Goal: Transaction & Acquisition: Purchase product/service

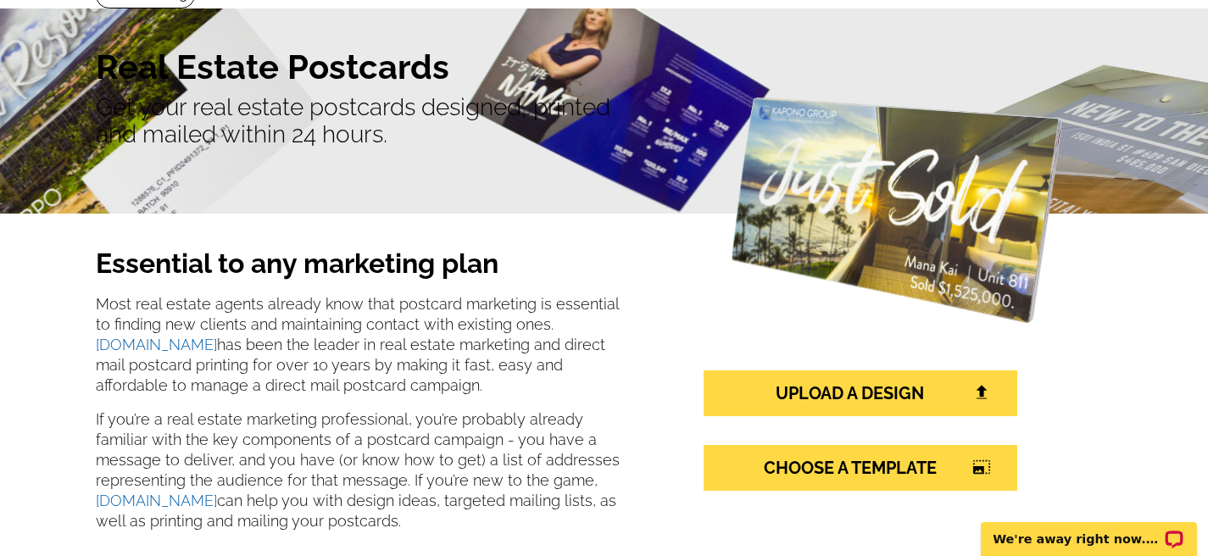
scroll to position [163, 0]
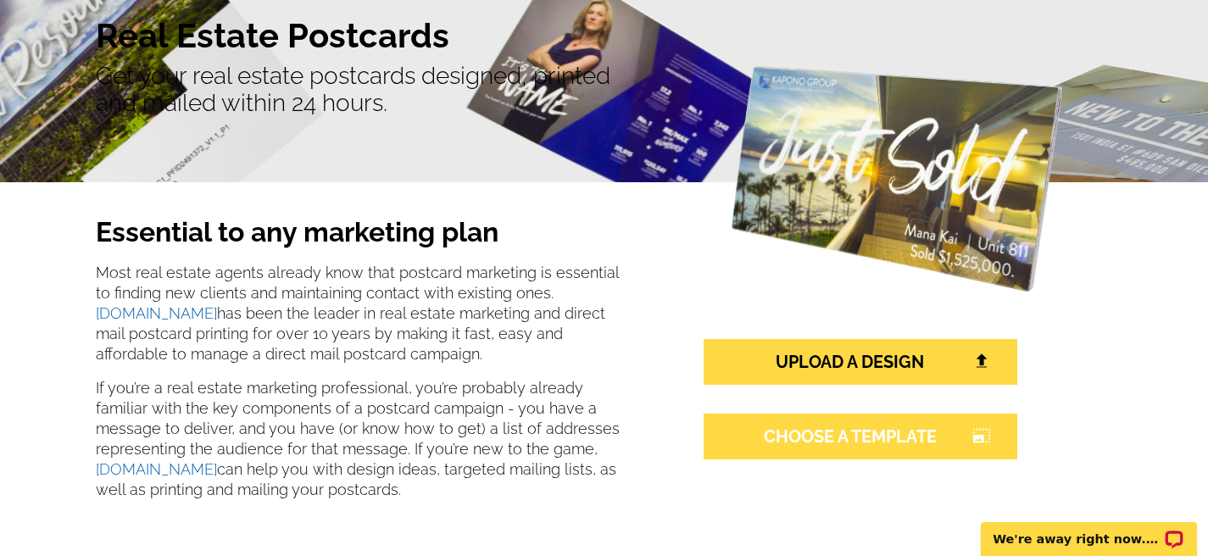
click at [865, 431] on link "CHOOSE A TEMPLATE photo_size_select_large" at bounding box center [861, 437] width 314 height 46
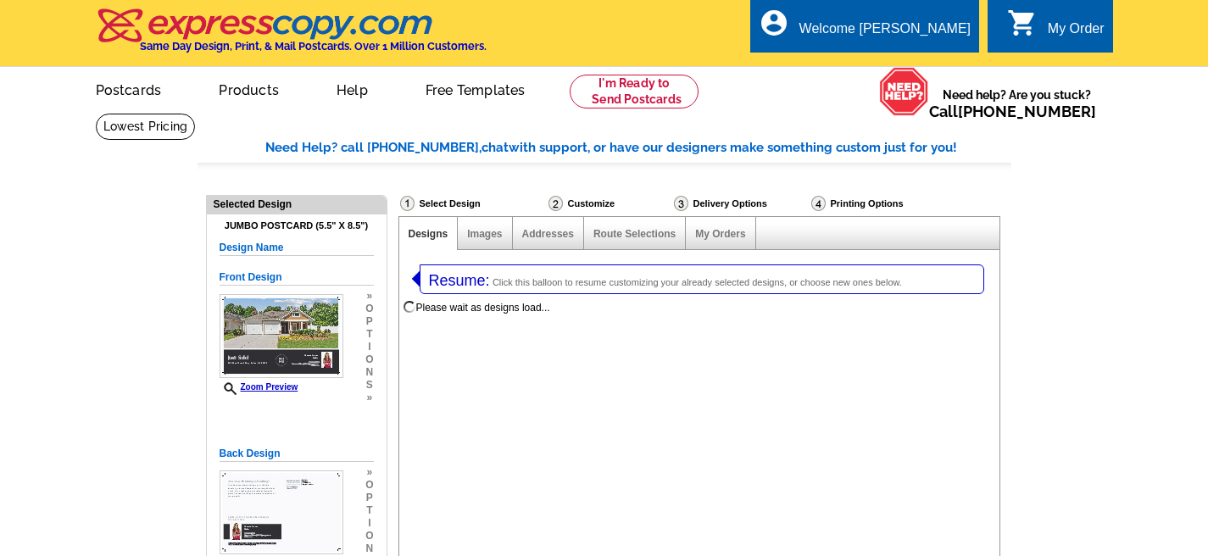
select select "1"
select select "2"
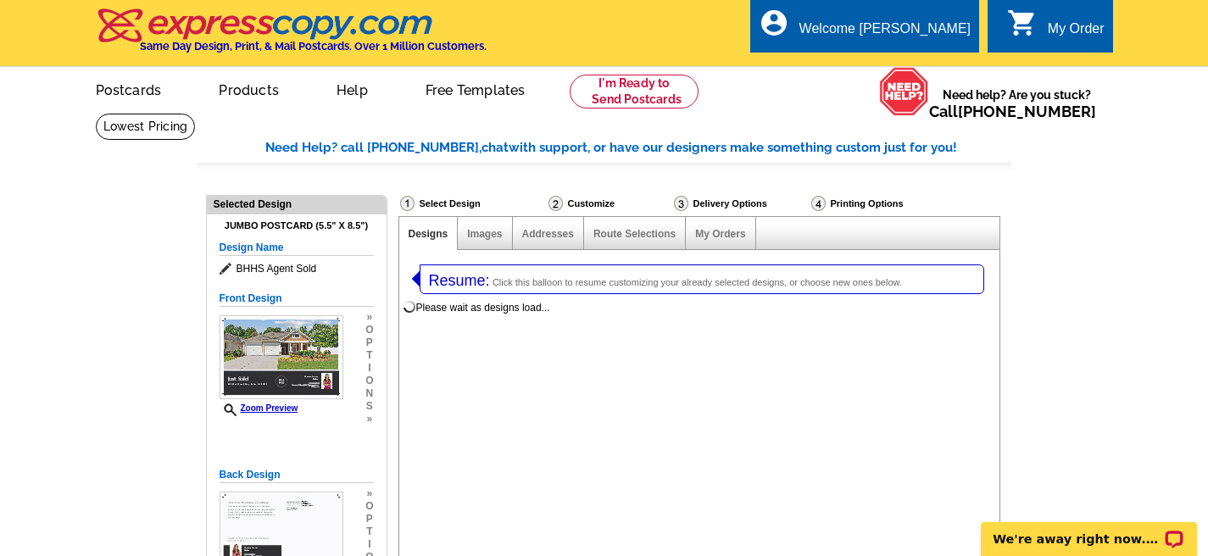
select select "785"
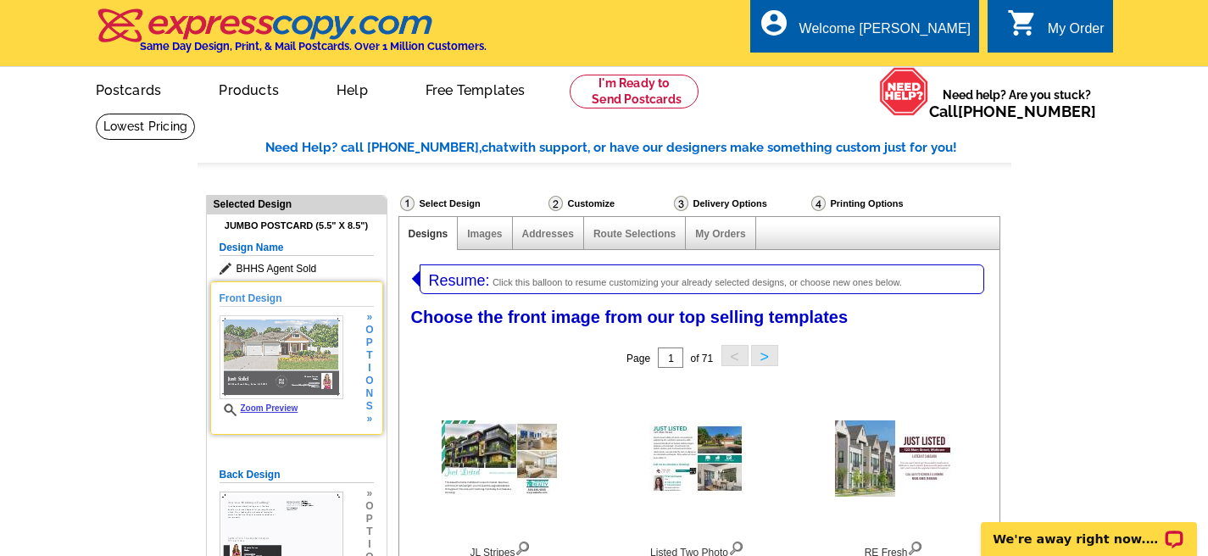
click at [297, 325] on img at bounding box center [282, 357] width 124 height 84
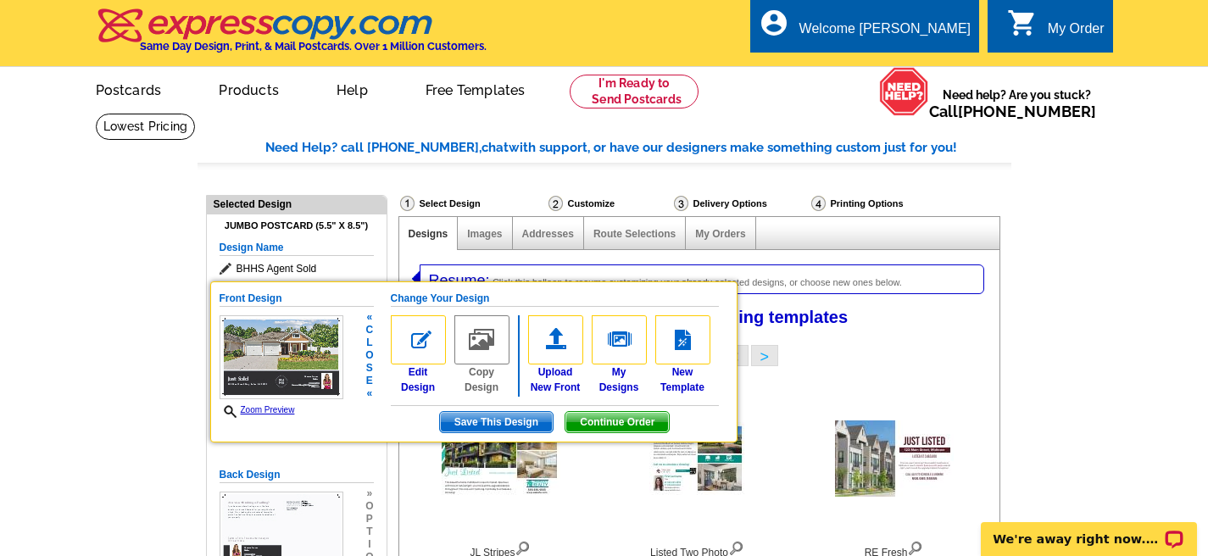
click at [494, 421] on span "Save This Design" at bounding box center [496, 422] width 113 height 20
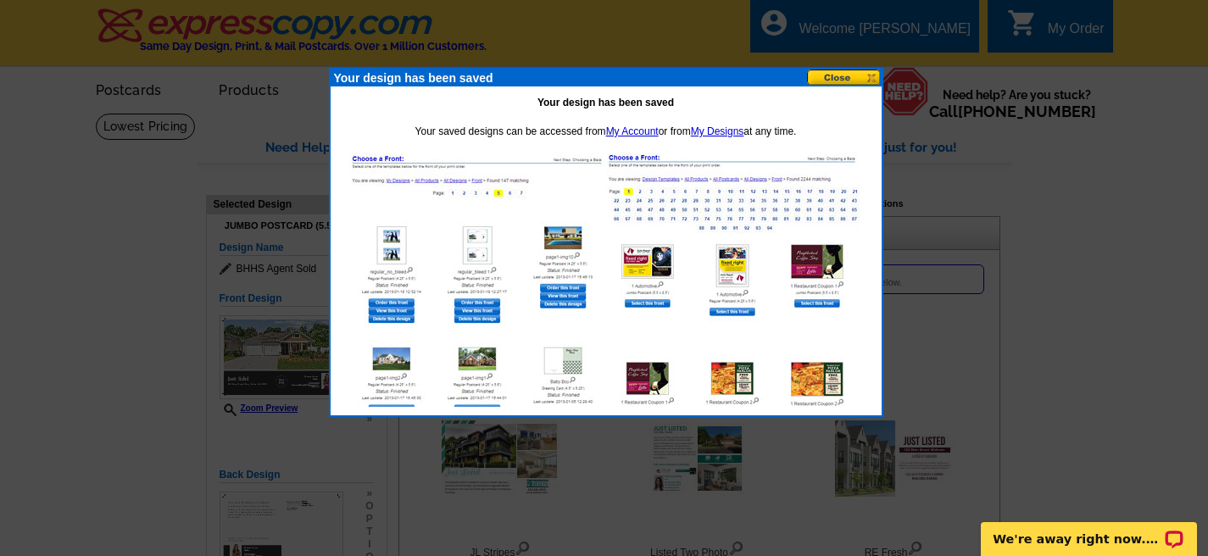
click at [838, 76] on button at bounding box center [844, 78] width 75 height 16
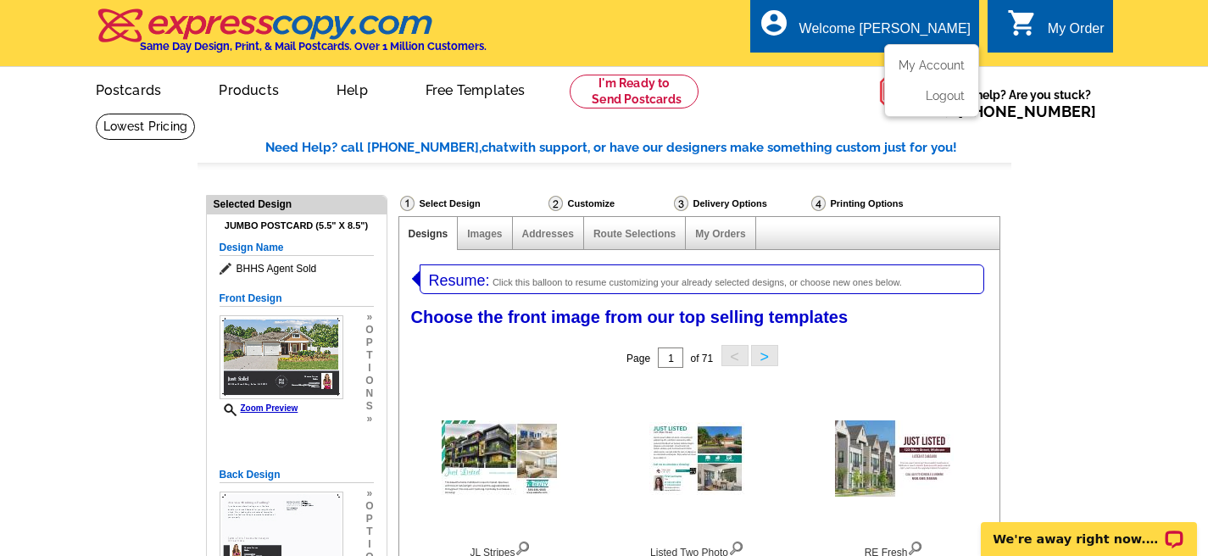
click at [879, 20] on div "account_circle Welcome Vanessa My Account Logout" at bounding box center [865, 25] width 229 height 53
click at [132, 89] on link "Postcards" at bounding box center [128, 89] width 119 height 40
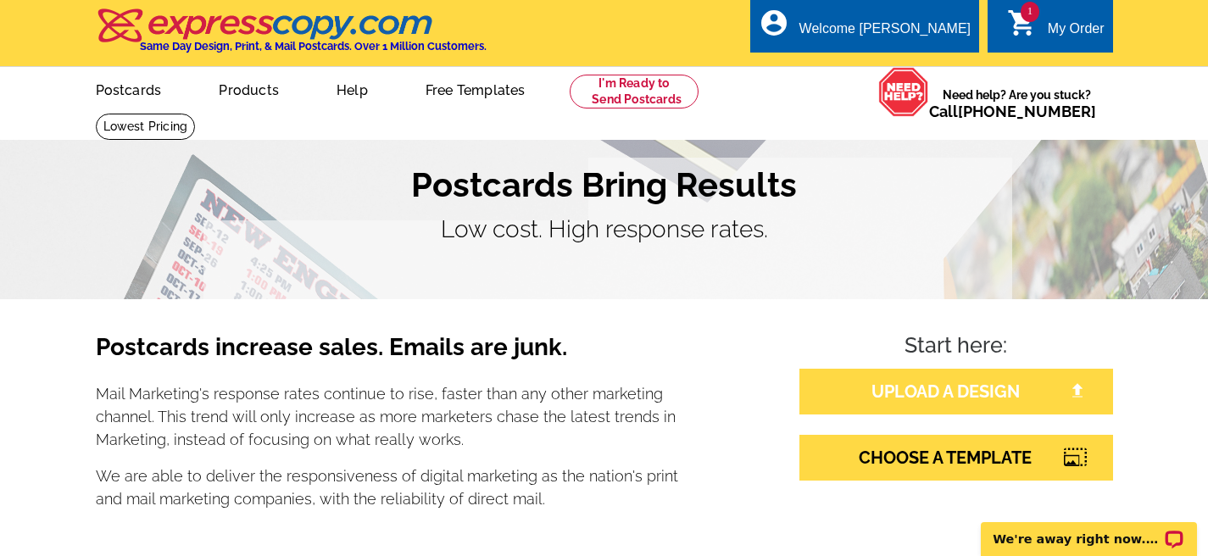
click at [946, 389] on link "UPLOAD A DESIGN" at bounding box center [957, 392] width 314 height 46
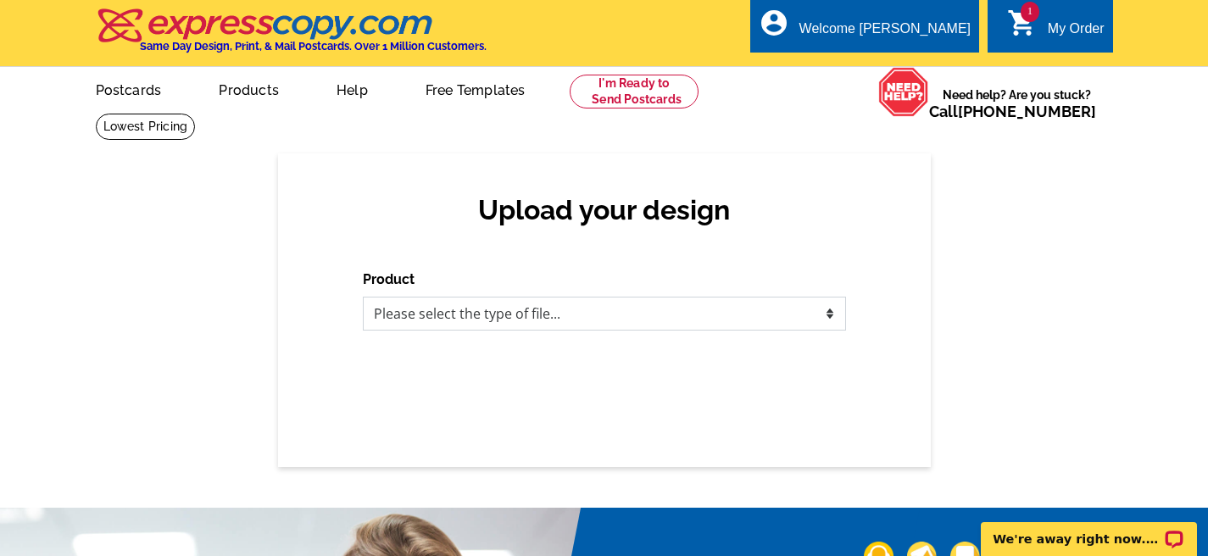
select select "1"
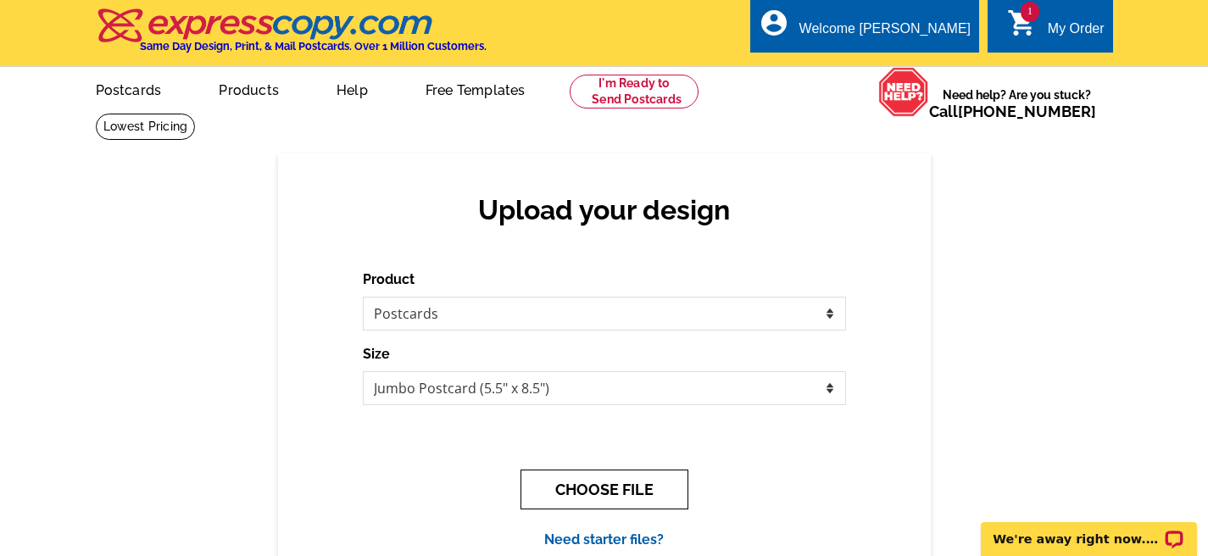
click at [633, 486] on button "CHOOSE FILE" at bounding box center [605, 490] width 168 height 40
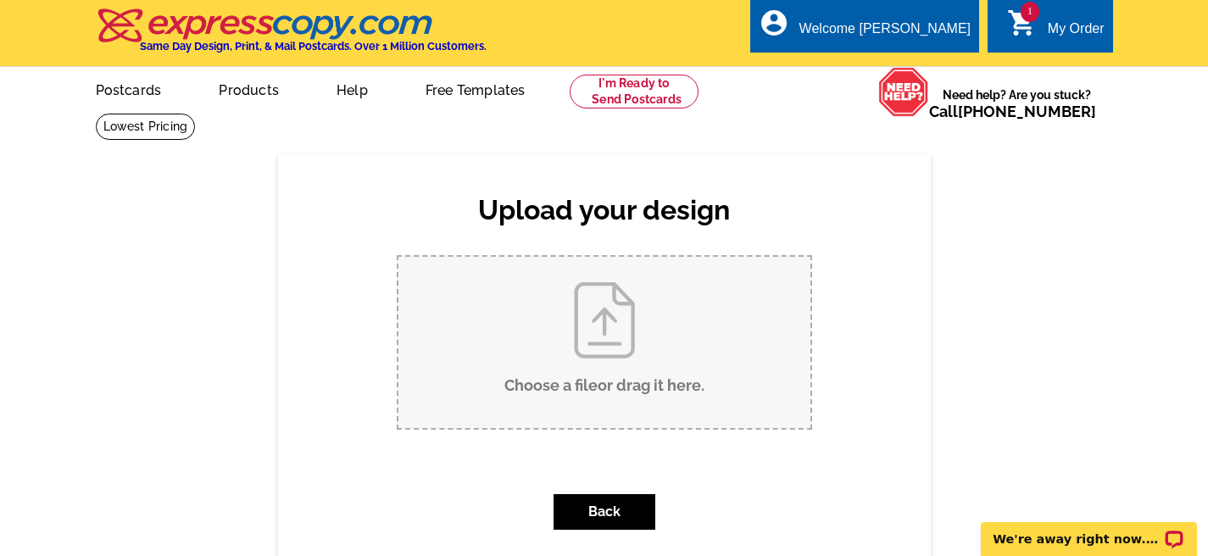
click at [662, 332] on input "Choose a file or drag it here ." at bounding box center [605, 342] width 412 height 171
click at [949, 59] on link "My Account" at bounding box center [928, 65] width 73 height 15
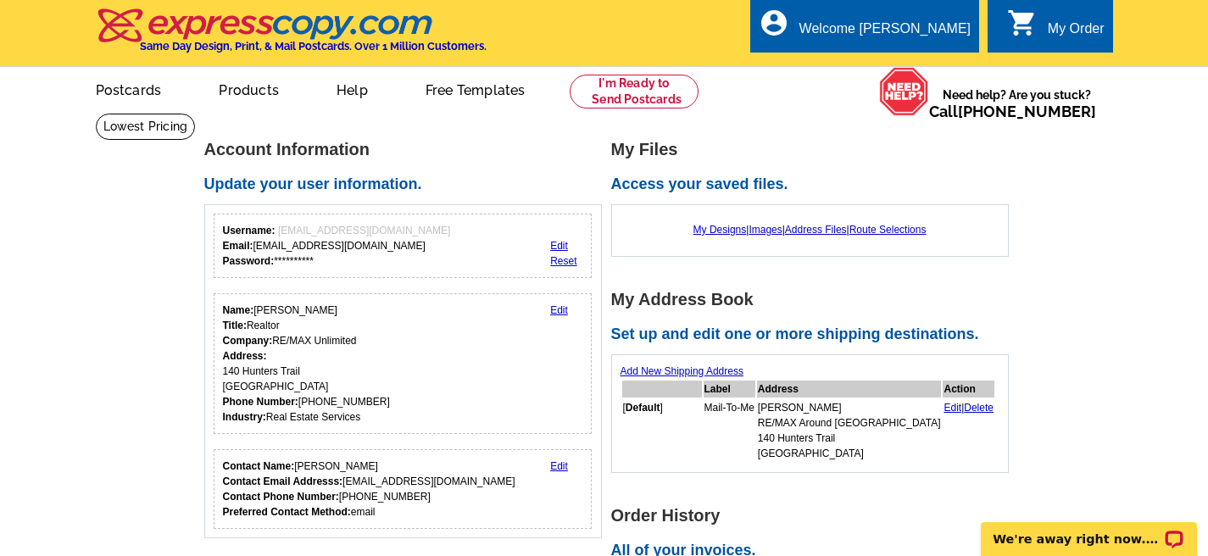
click at [1081, 25] on div "My Order" at bounding box center [1076, 33] width 57 height 24
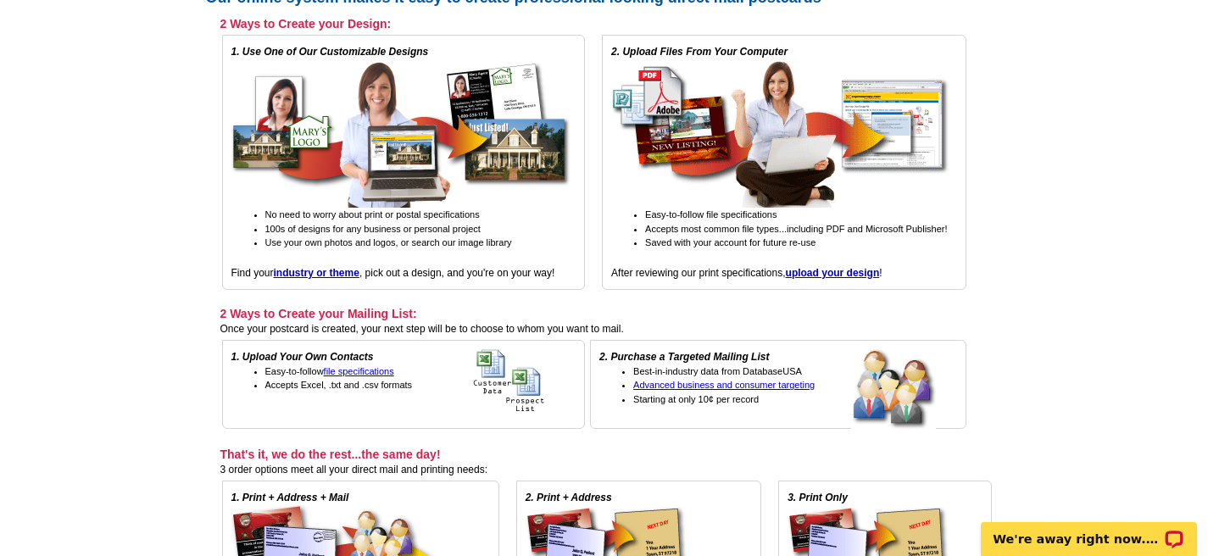
scroll to position [53, 0]
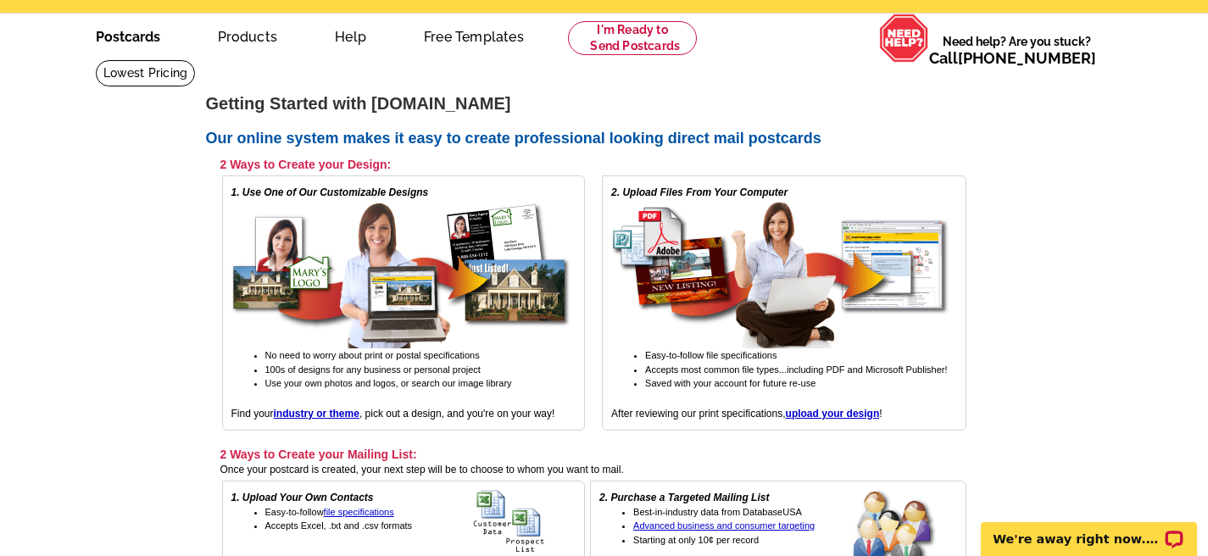
click at [127, 33] on link "Postcards" at bounding box center [128, 35] width 119 height 40
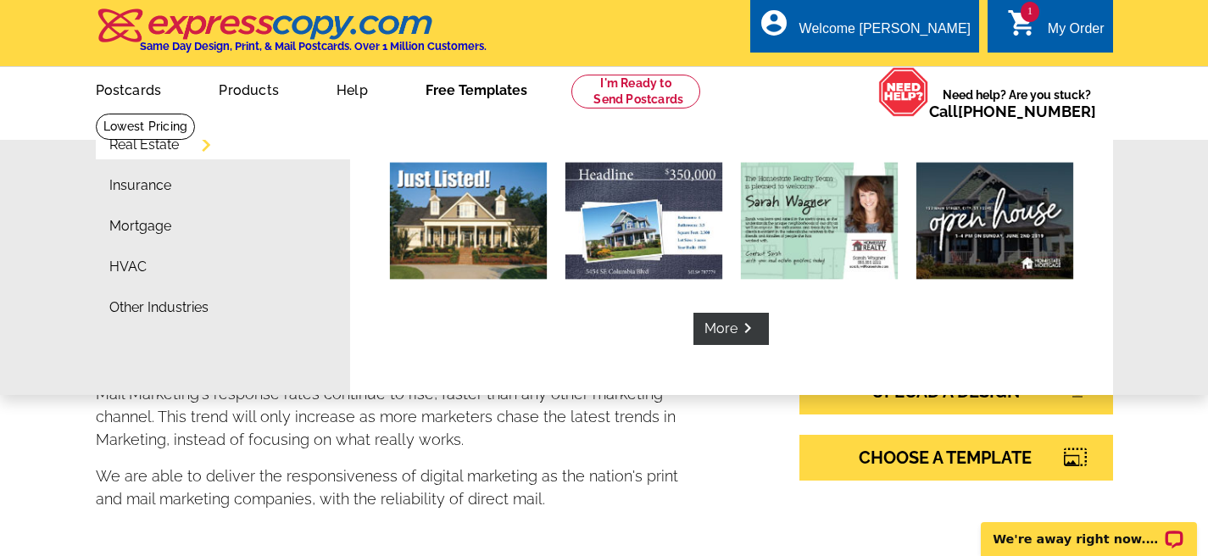
click at [477, 88] on link "Free Templates" at bounding box center [477, 89] width 156 height 40
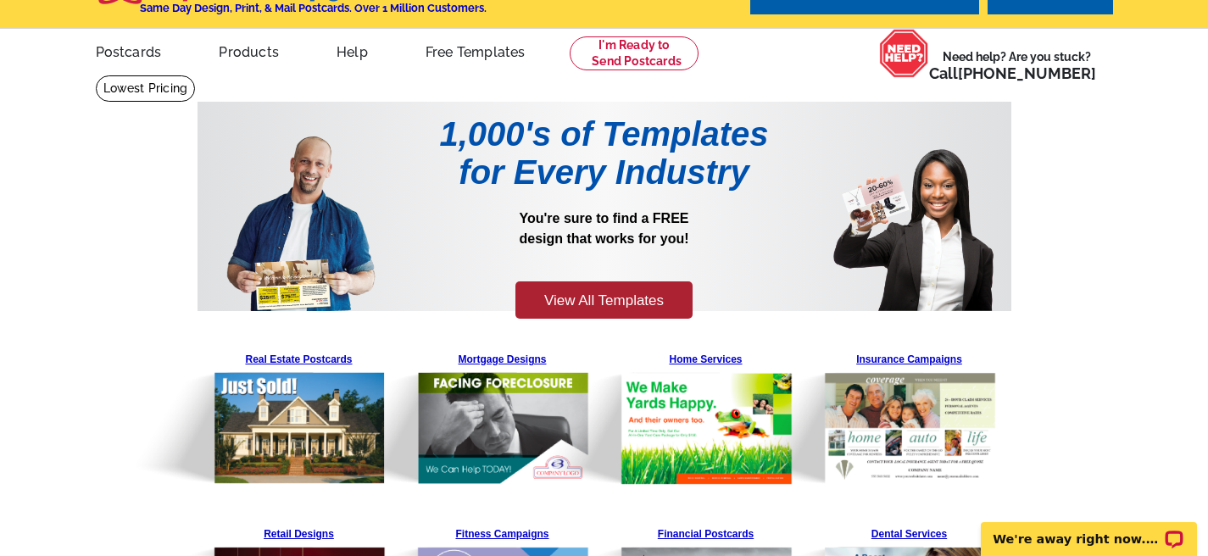
scroll to position [87, 0]
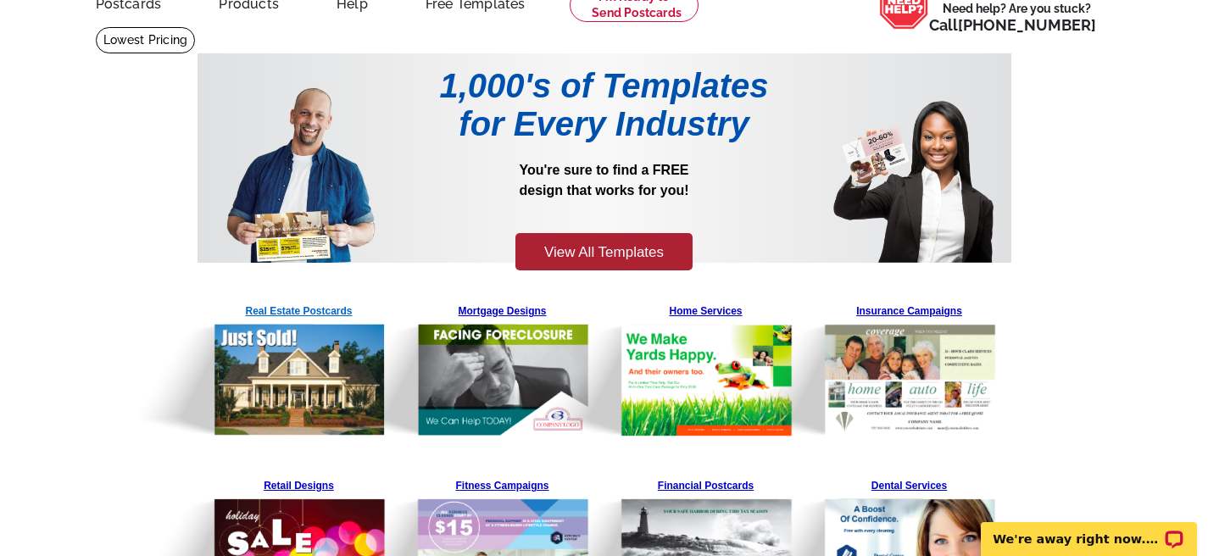
click at [270, 311] on img at bounding box center [257, 367] width 259 height 139
click at [325, 351] on img at bounding box center [257, 367] width 259 height 139
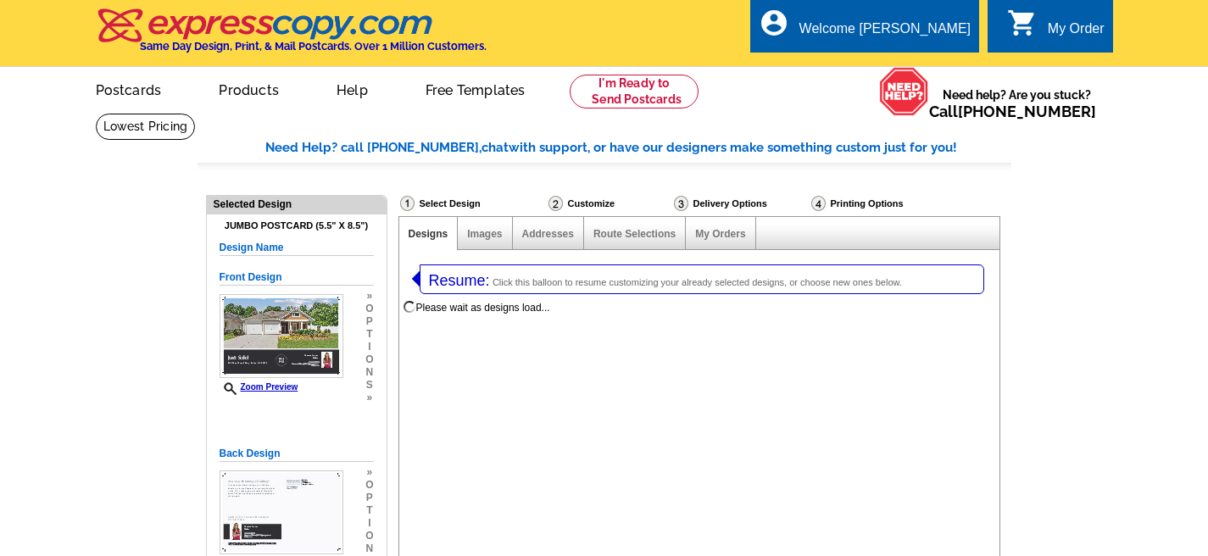
select select "1"
select select "2"
select select "785"
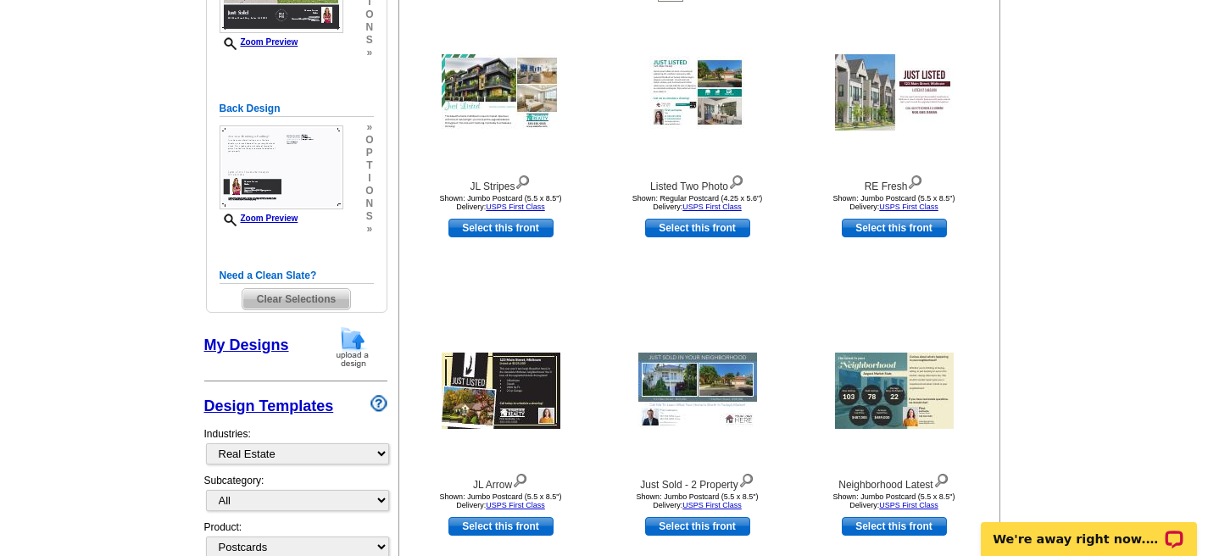
scroll to position [455, 0]
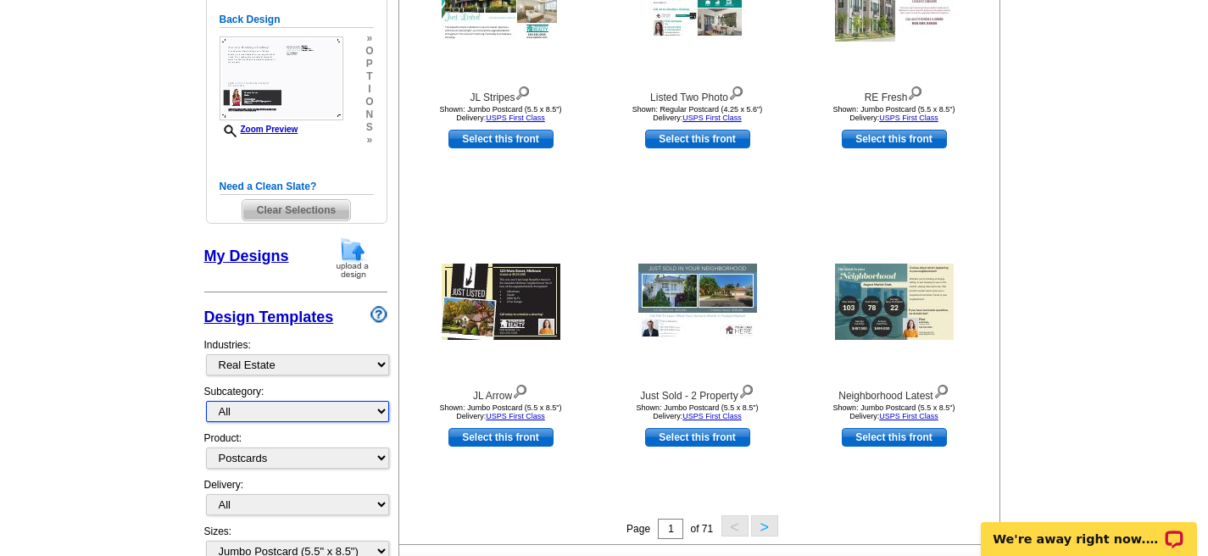
select select "1107"
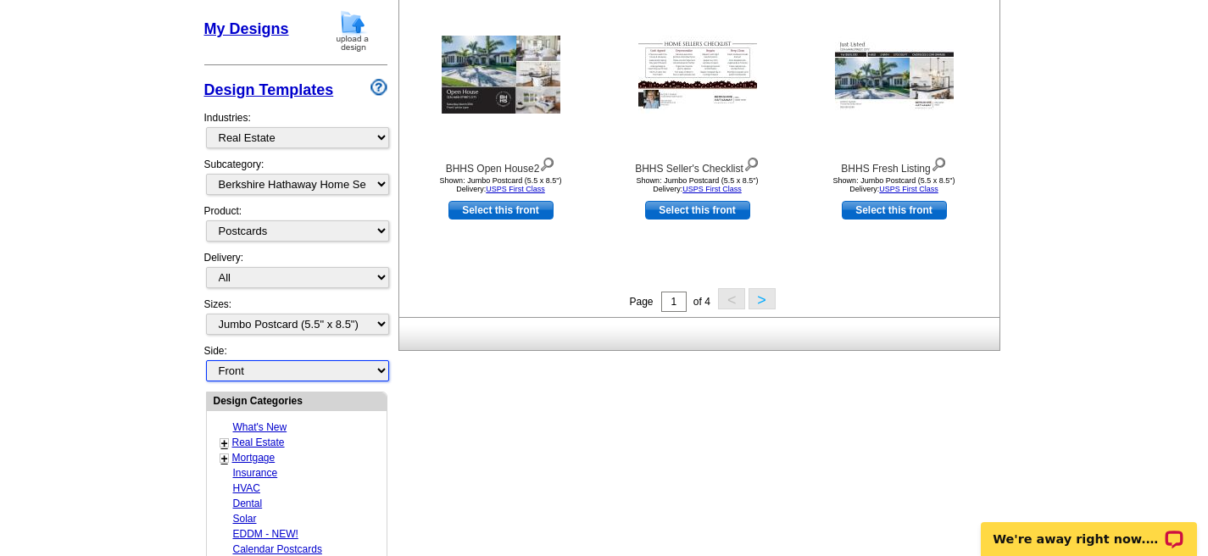
scroll to position [724, 0]
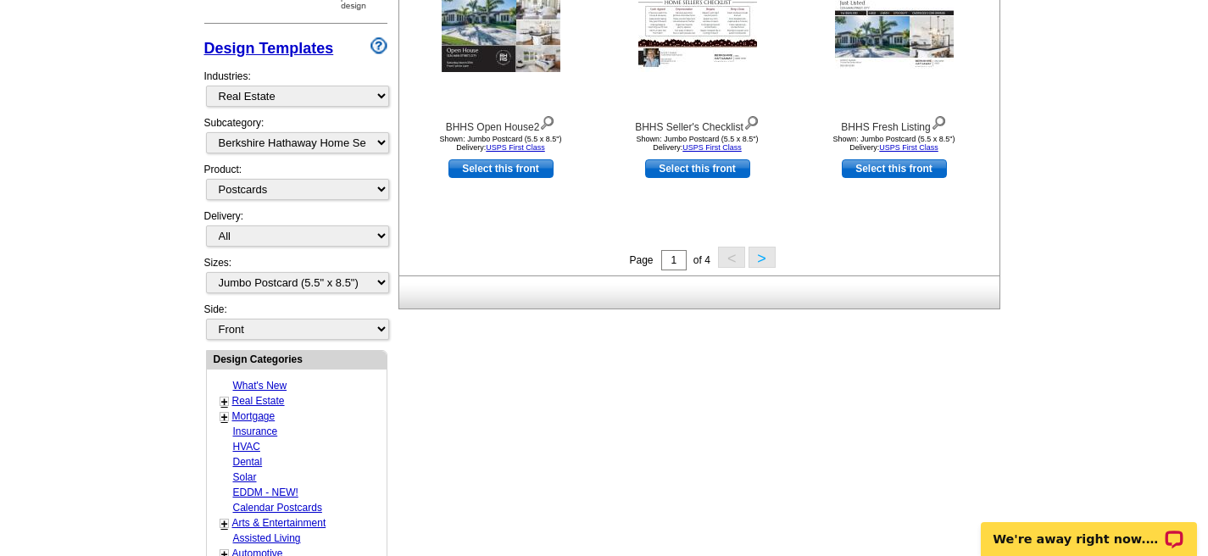
click at [248, 395] on link "Real Estate" at bounding box center [258, 401] width 53 height 12
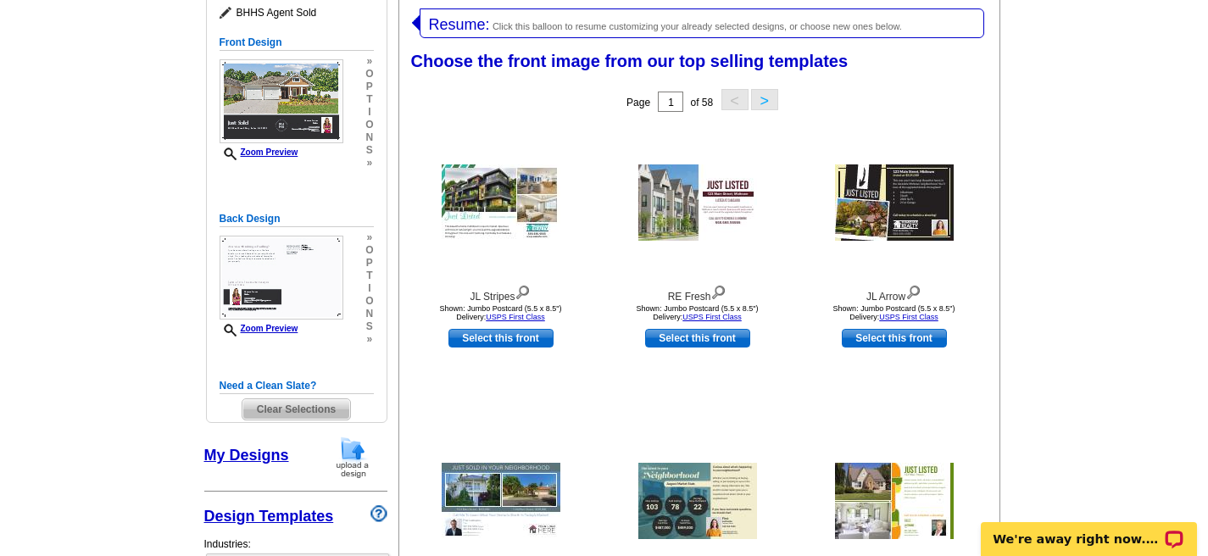
scroll to position [238, 0]
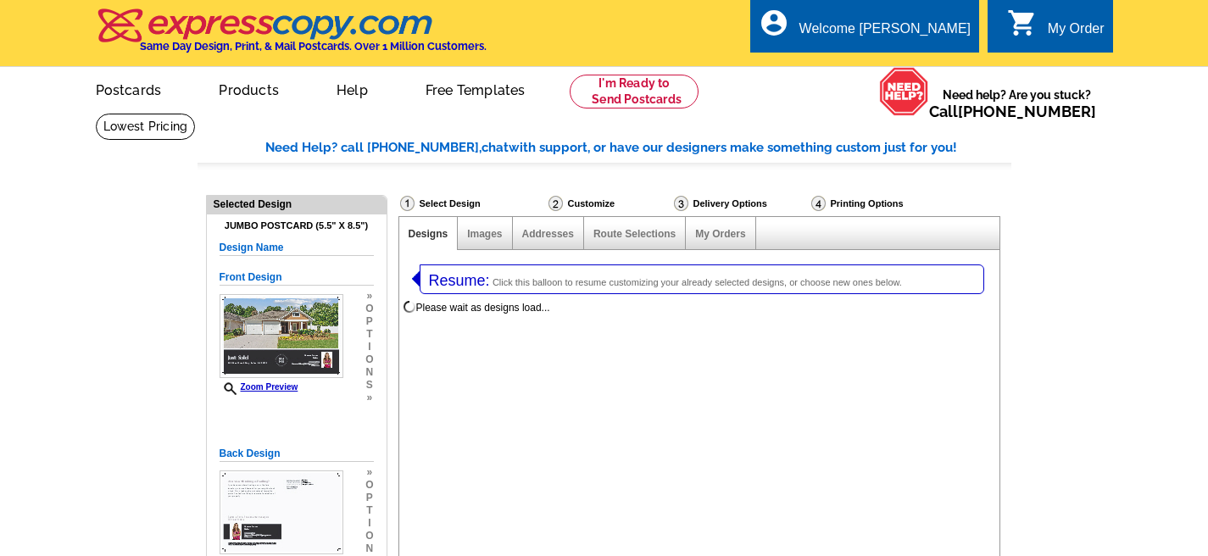
select select "1"
select select "2"
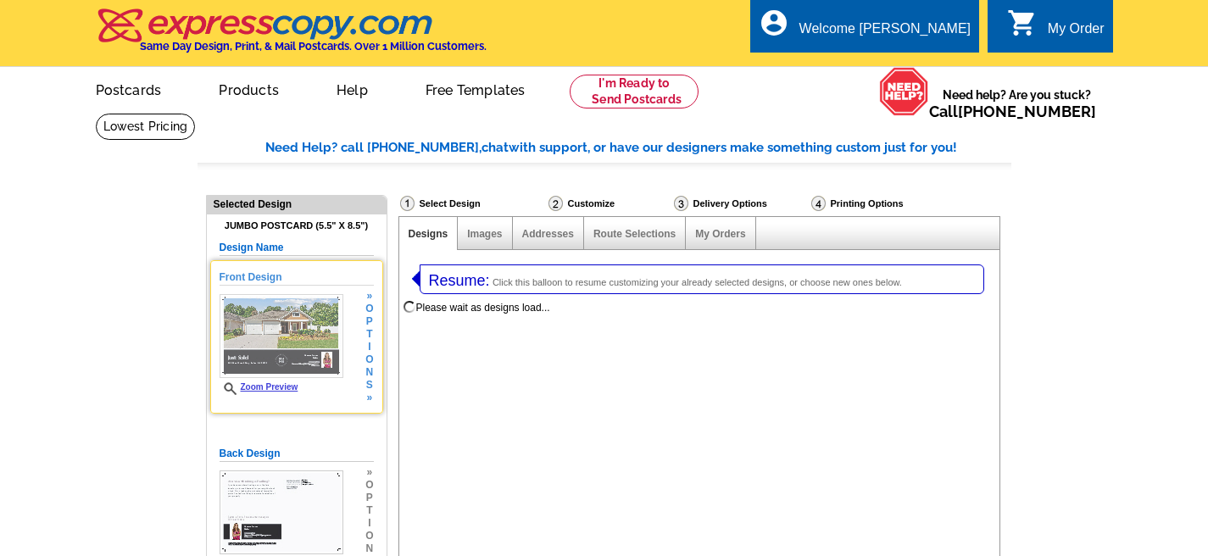
select select "785"
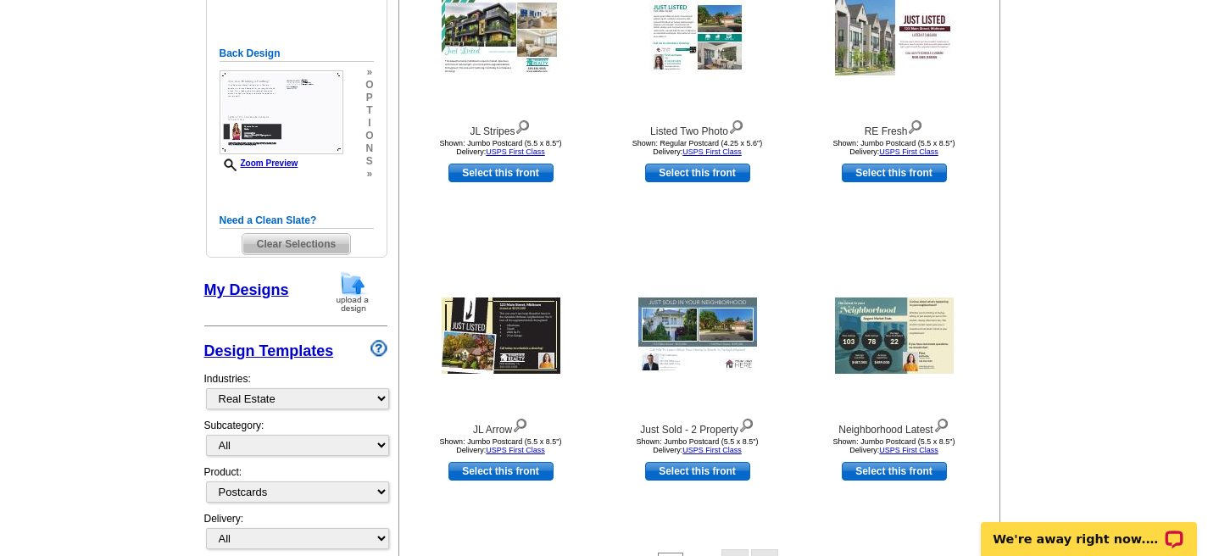
scroll to position [425, 0]
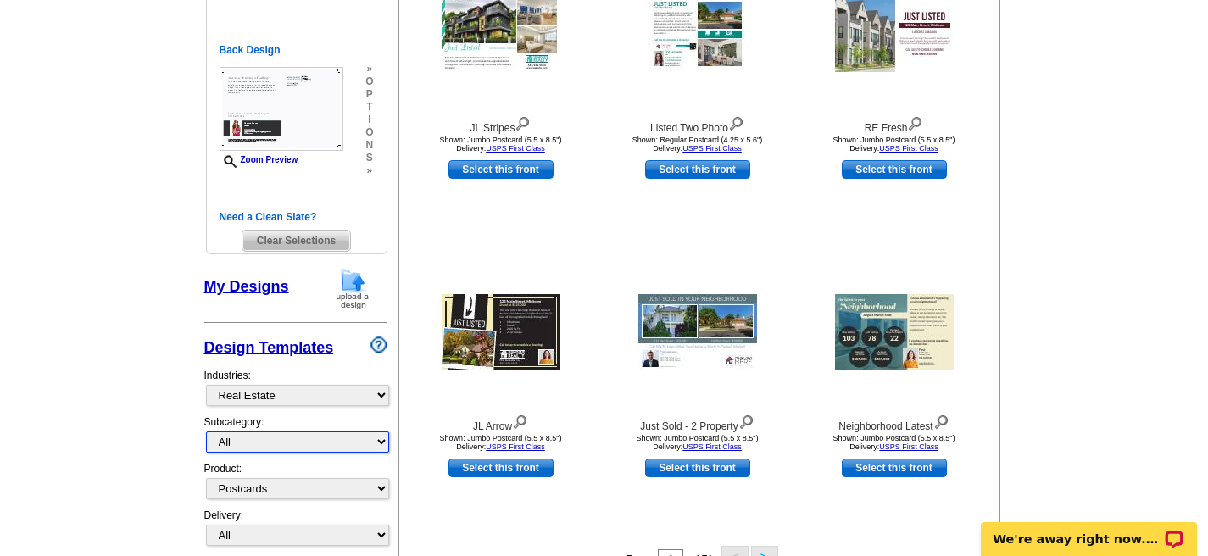
select select "1107"
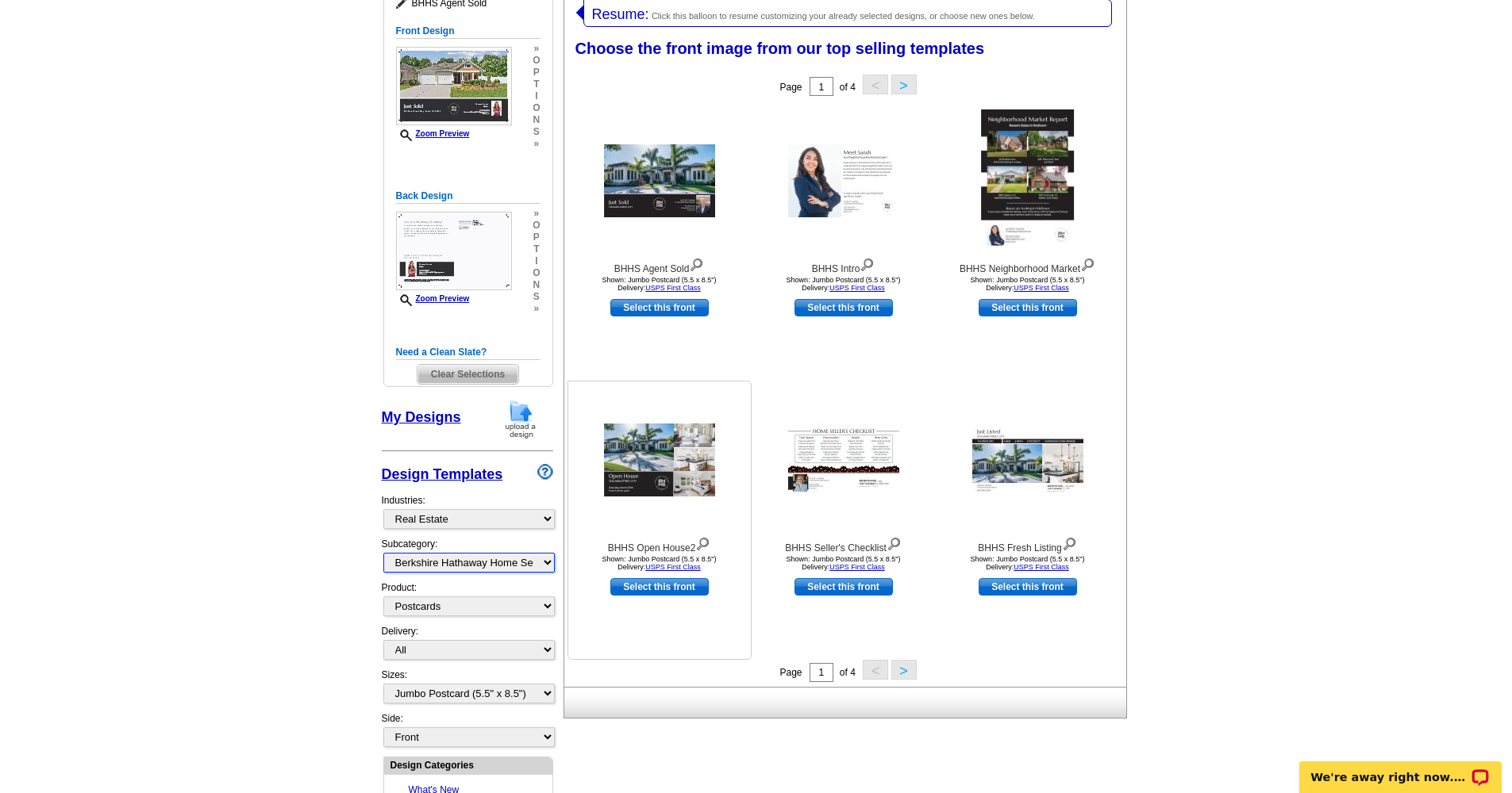
scroll to position [252, 0]
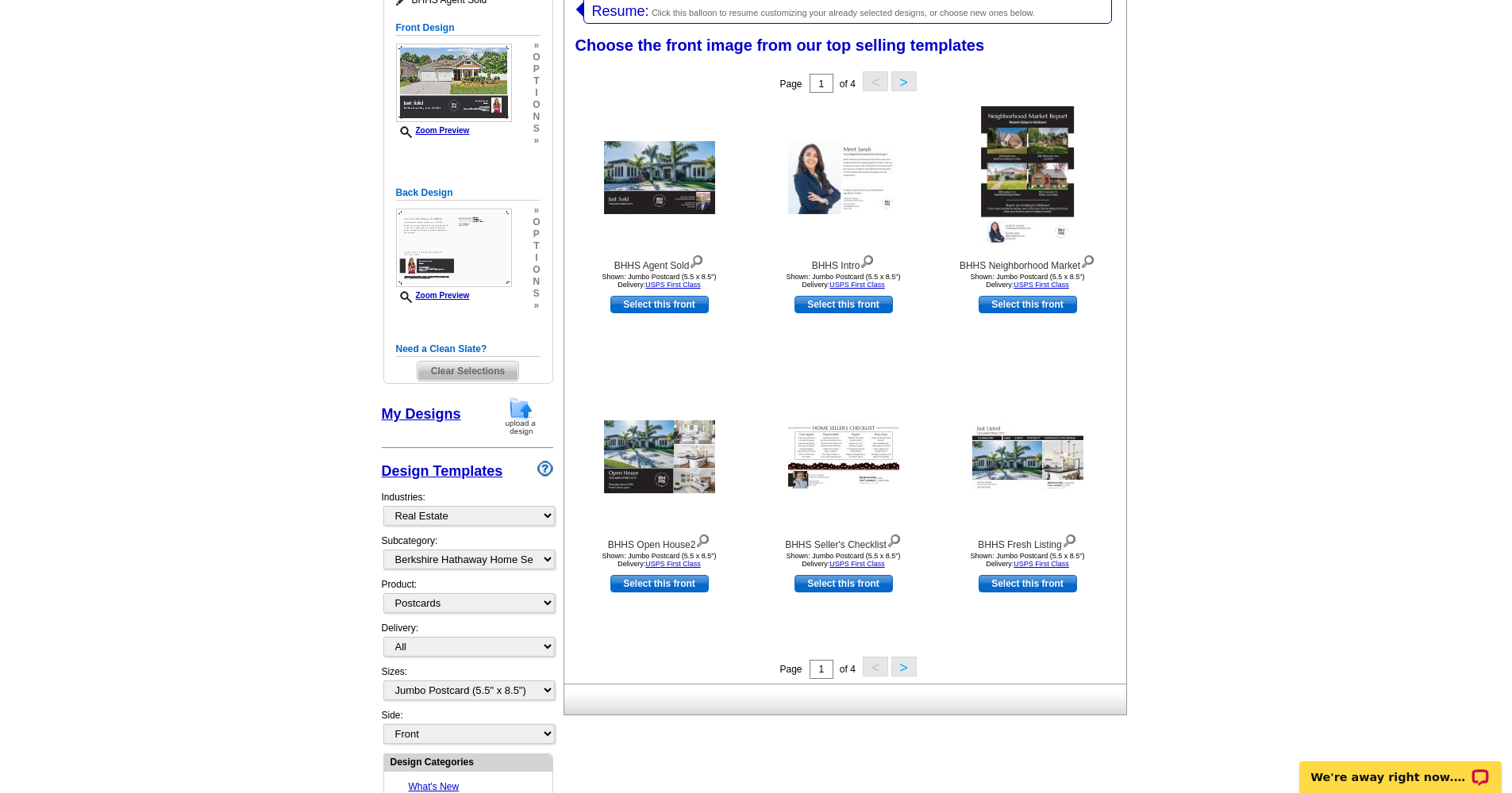
click at [898, 519] on button ">" at bounding box center [903, 666] width 25 height 20
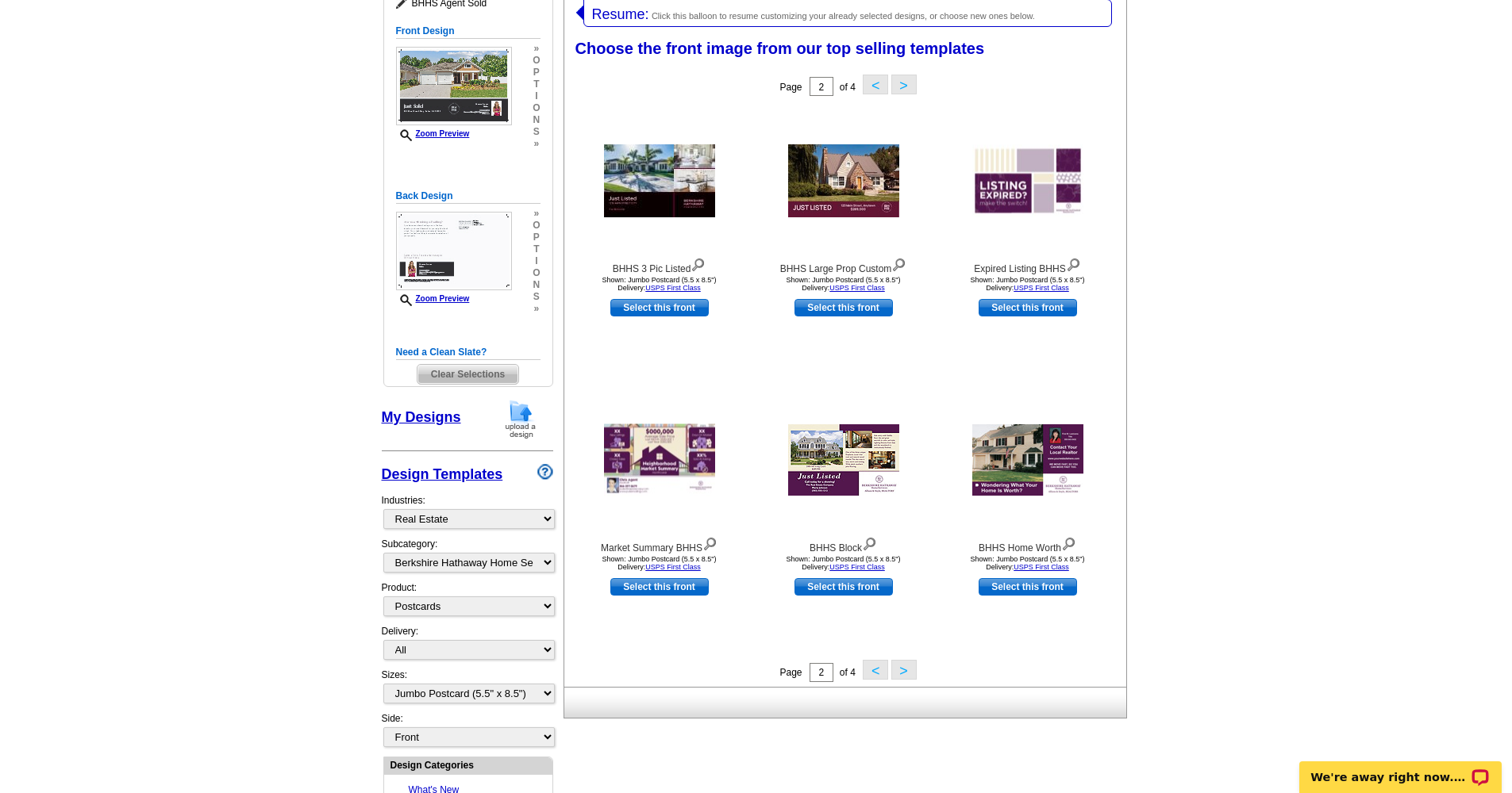
scroll to position [245, 0]
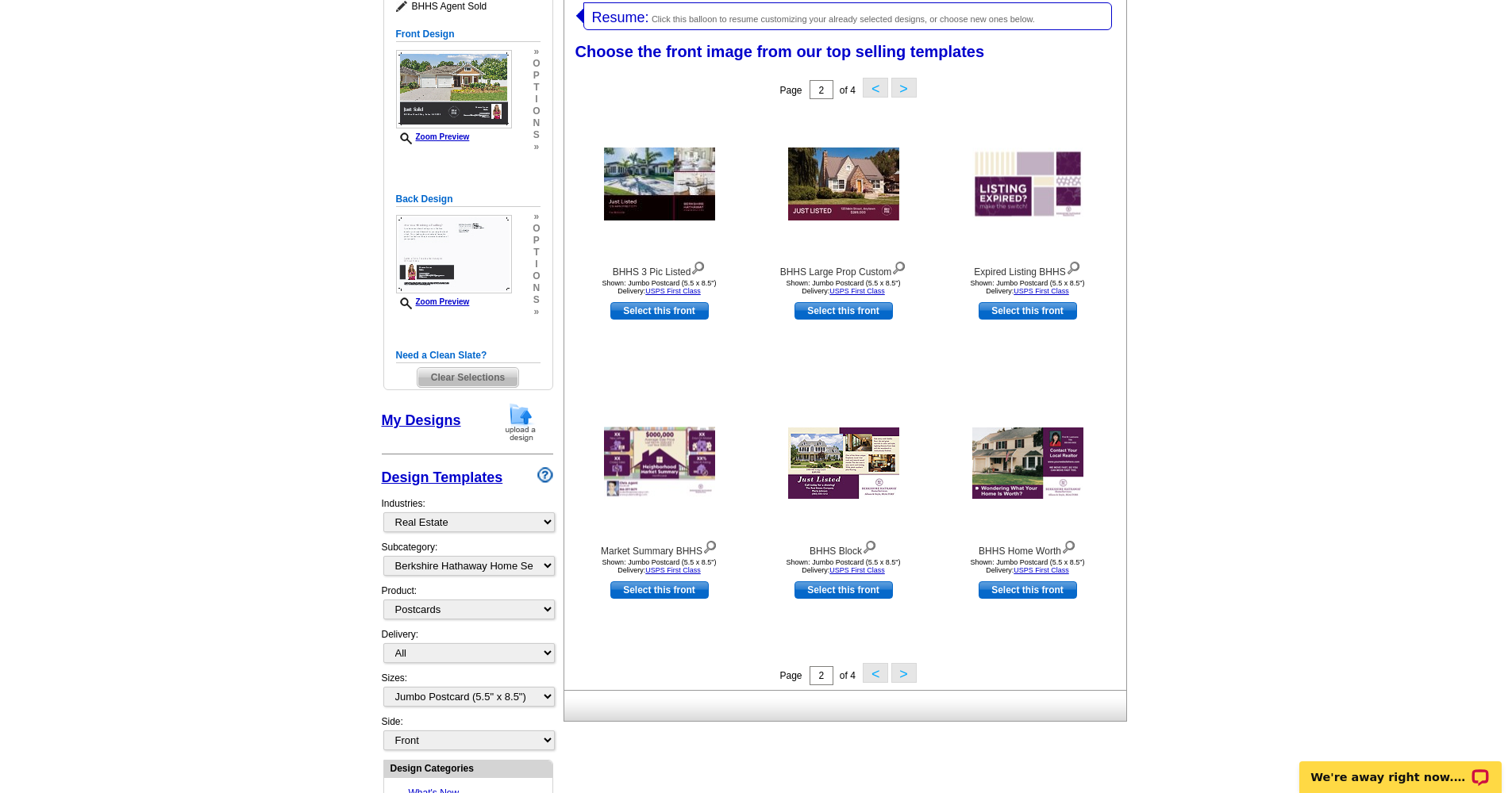
click at [902, 519] on button ">" at bounding box center [903, 672] width 25 height 20
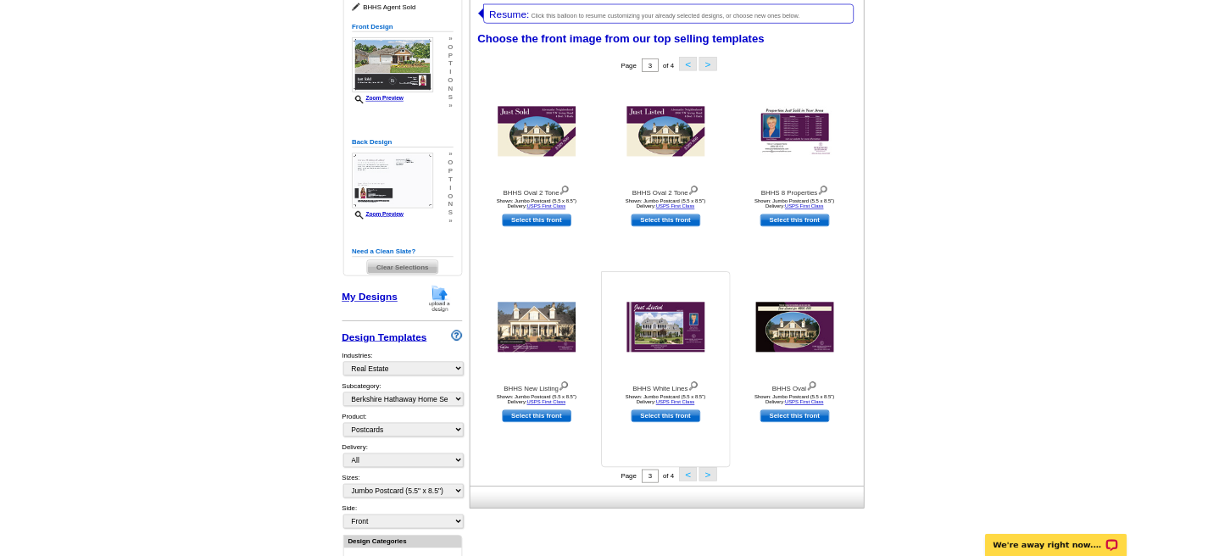
scroll to position [217, 0]
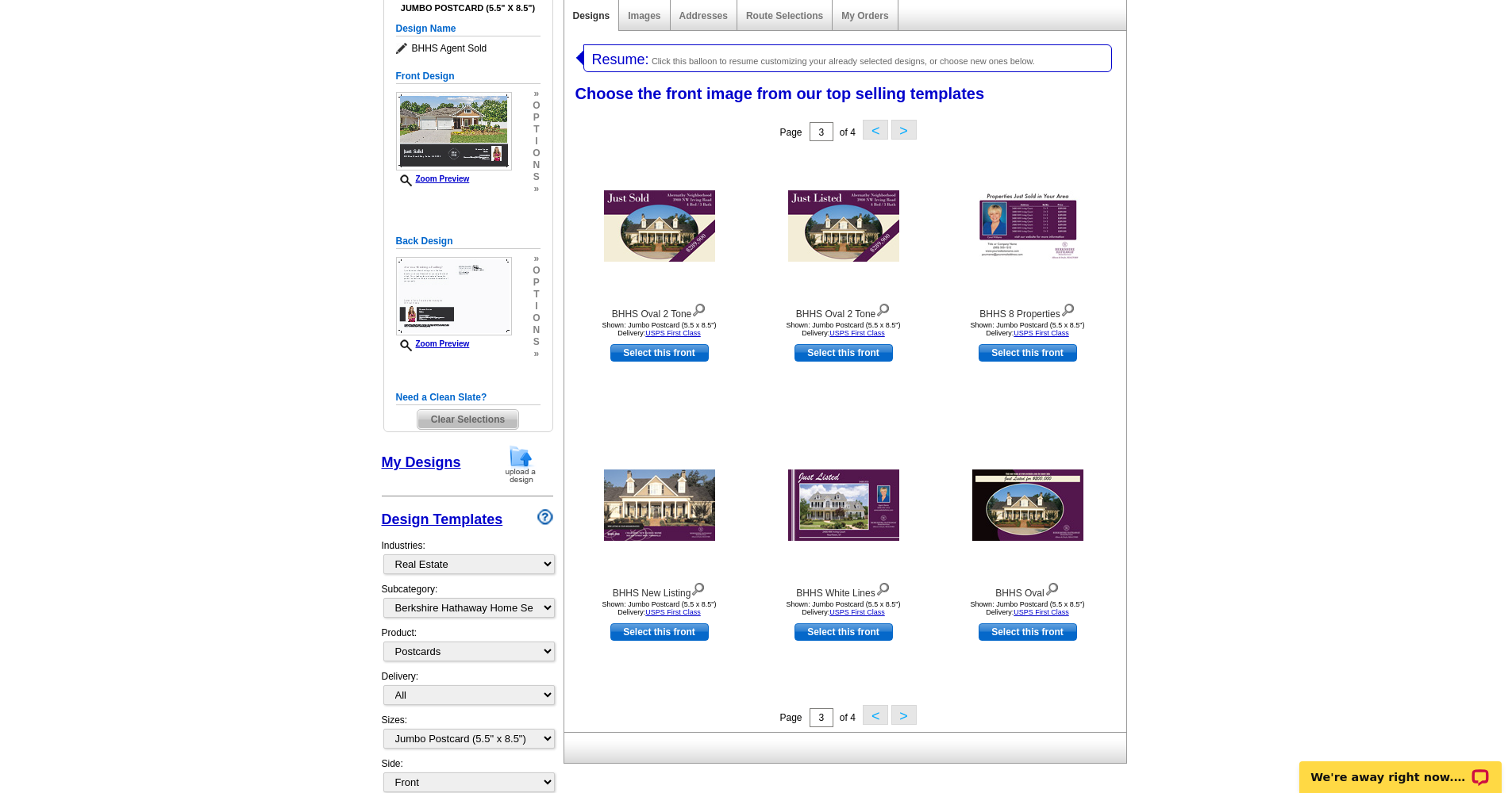
click at [901, 519] on button ">" at bounding box center [903, 714] width 25 height 20
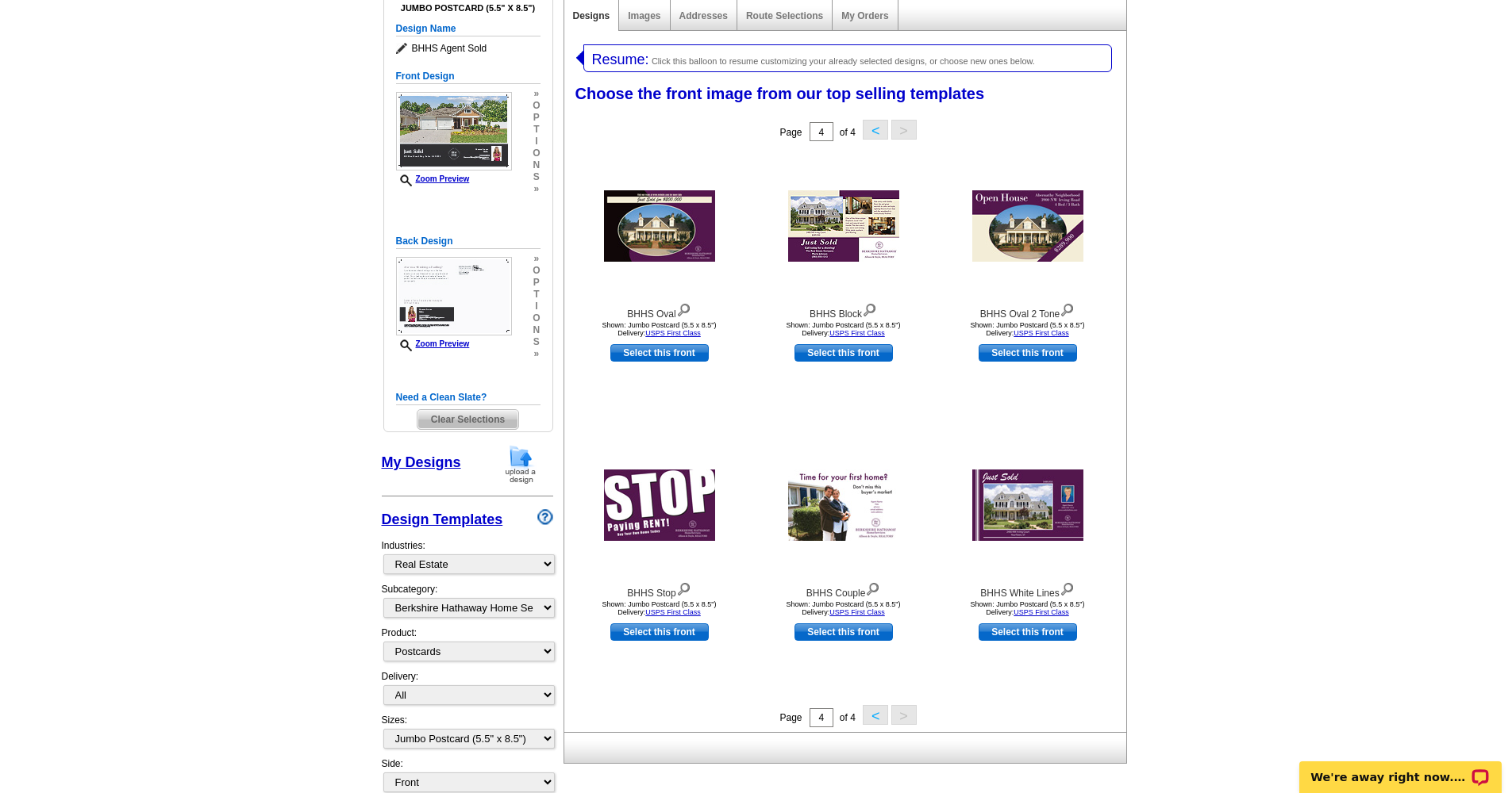
click at [880, 123] on button "<" at bounding box center [875, 129] width 25 height 20
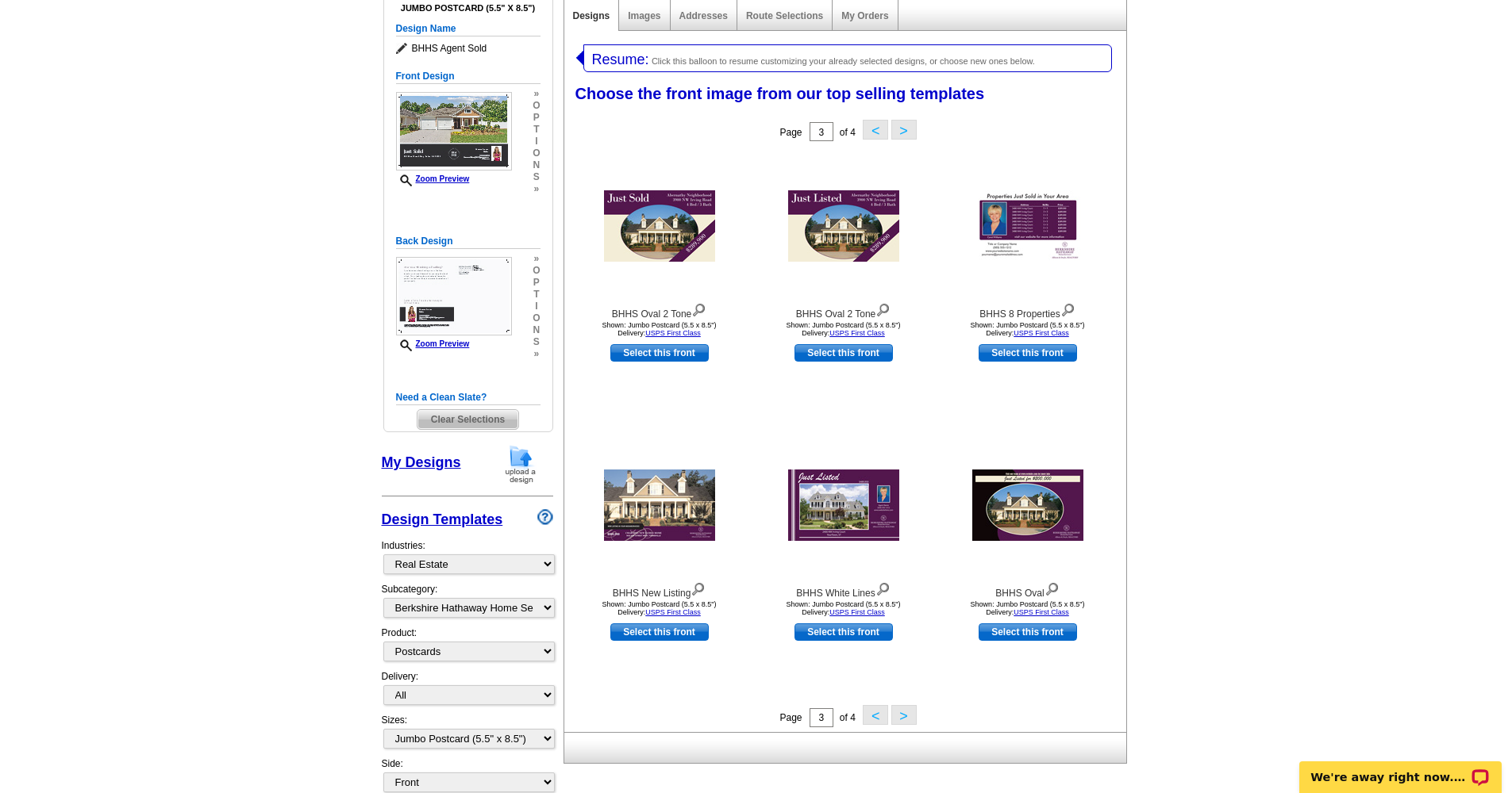
click at [874, 128] on button "<" at bounding box center [875, 129] width 25 height 20
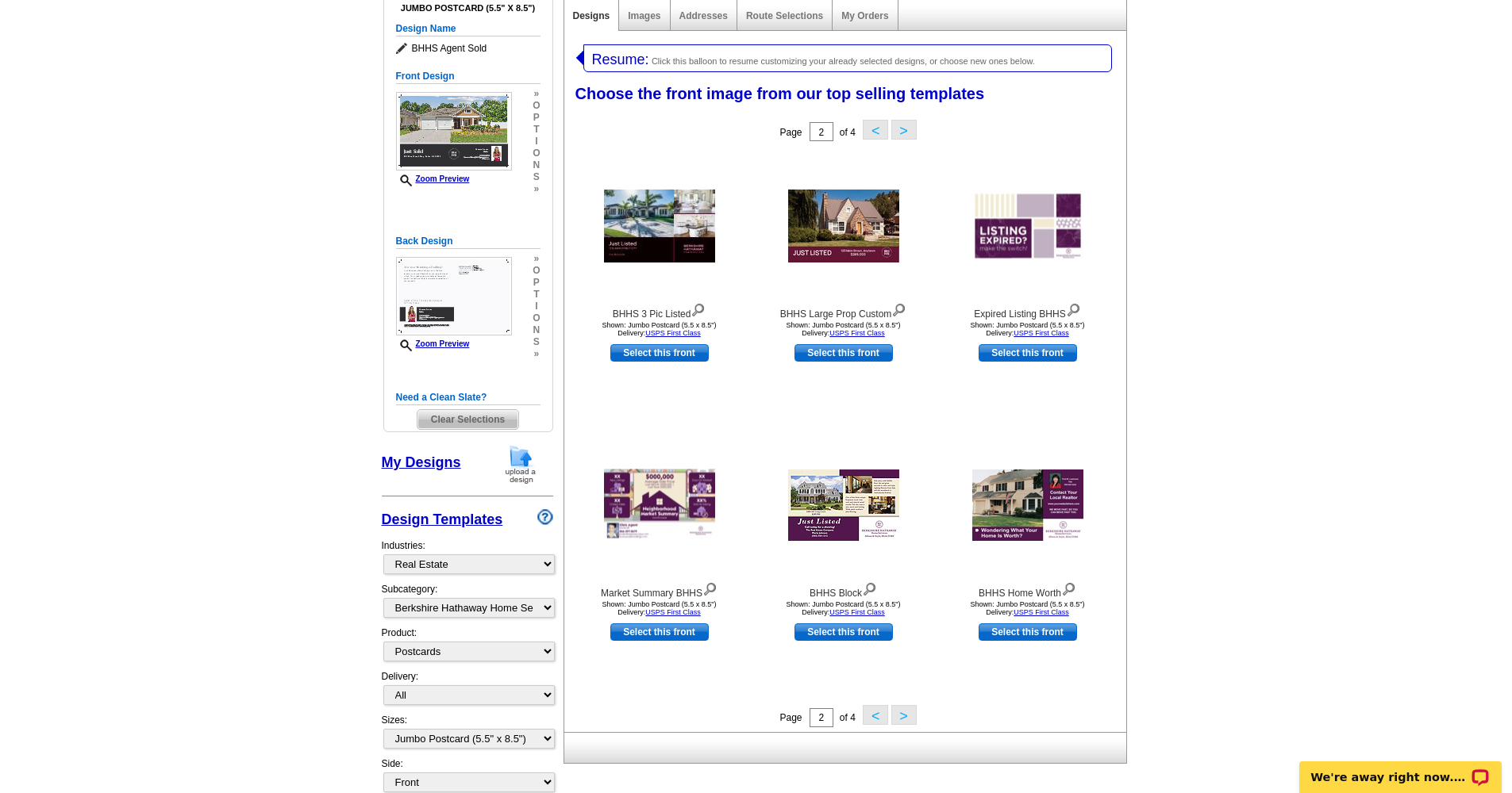
click at [876, 519] on button "<" at bounding box center [875, 714] width 25 height 20
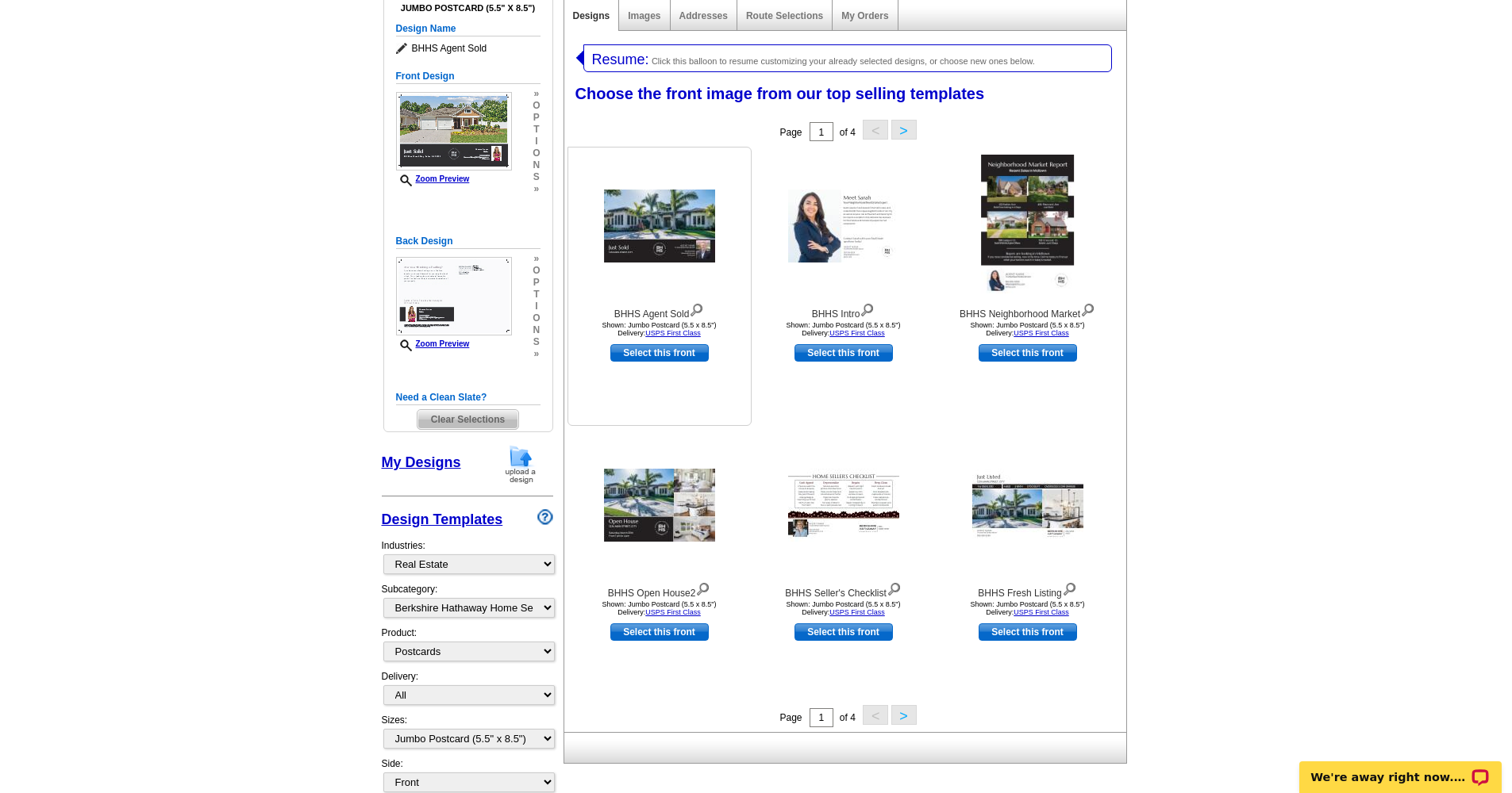
click at [666, 247] on img at bounding box center [659, 226] width 111 height 73
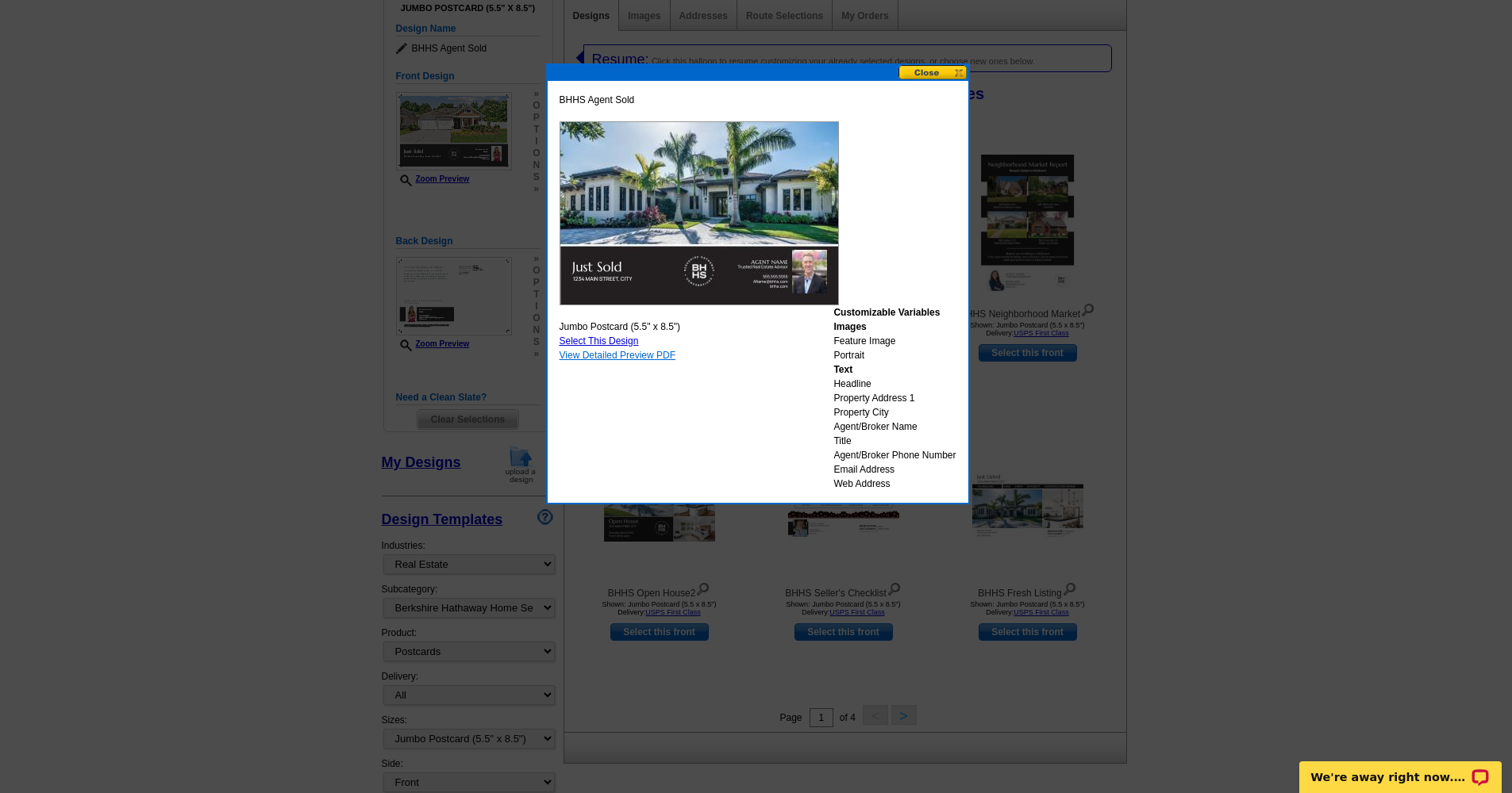
click at [599, 357] on link "View Detailed Preview PDF" at bounding box center [618, 355] width 117 height 11
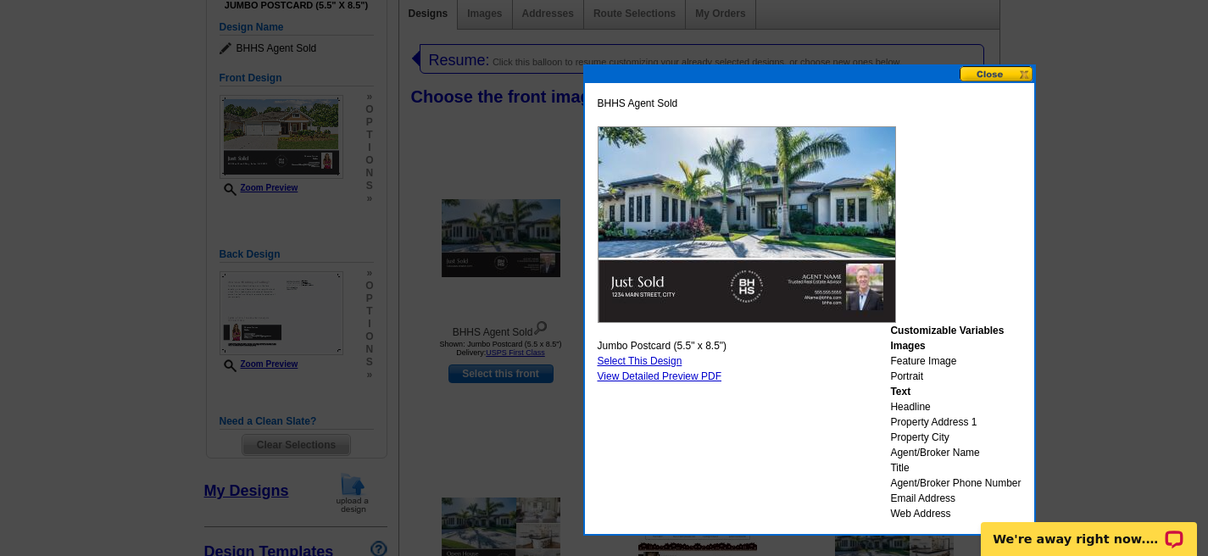
scroll to position [226, 0]
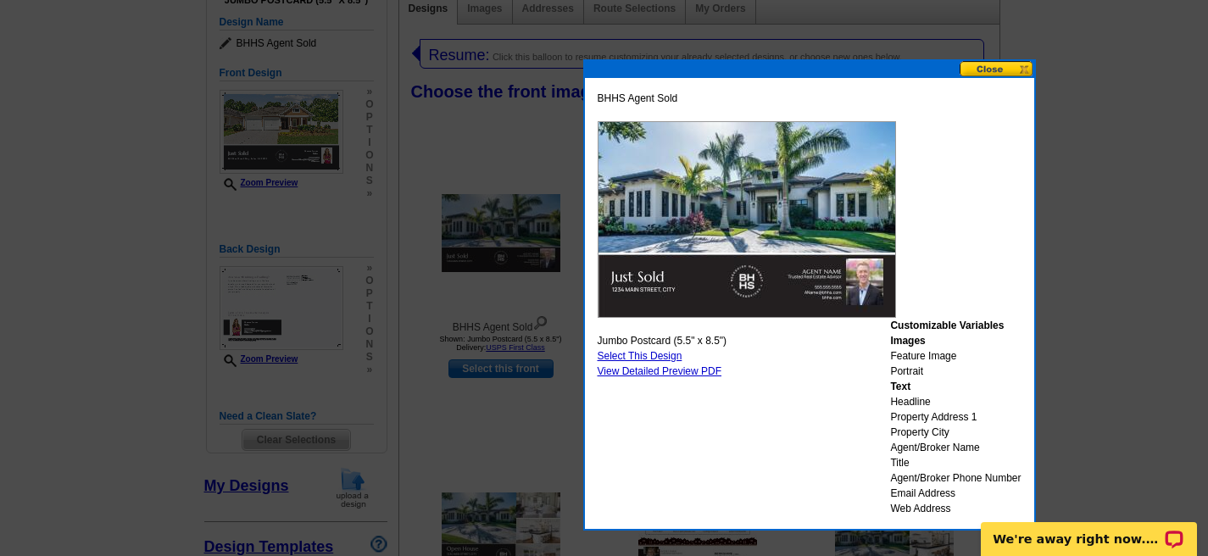
click at [626, 357] on link "Select This Design" at bounding box center [640, 356] width 85 height 12
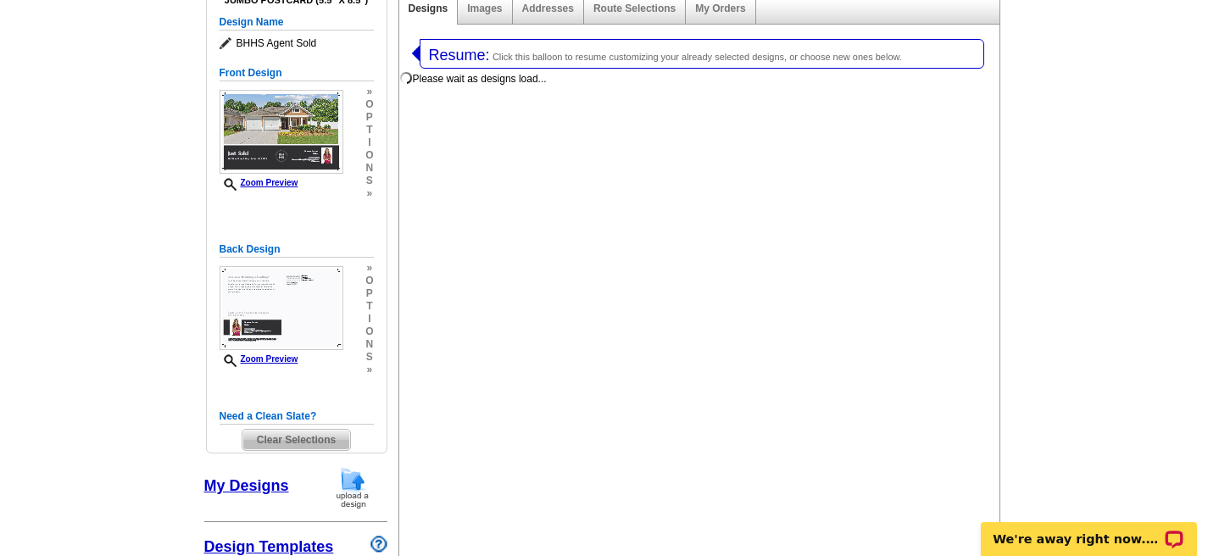
select select "back"
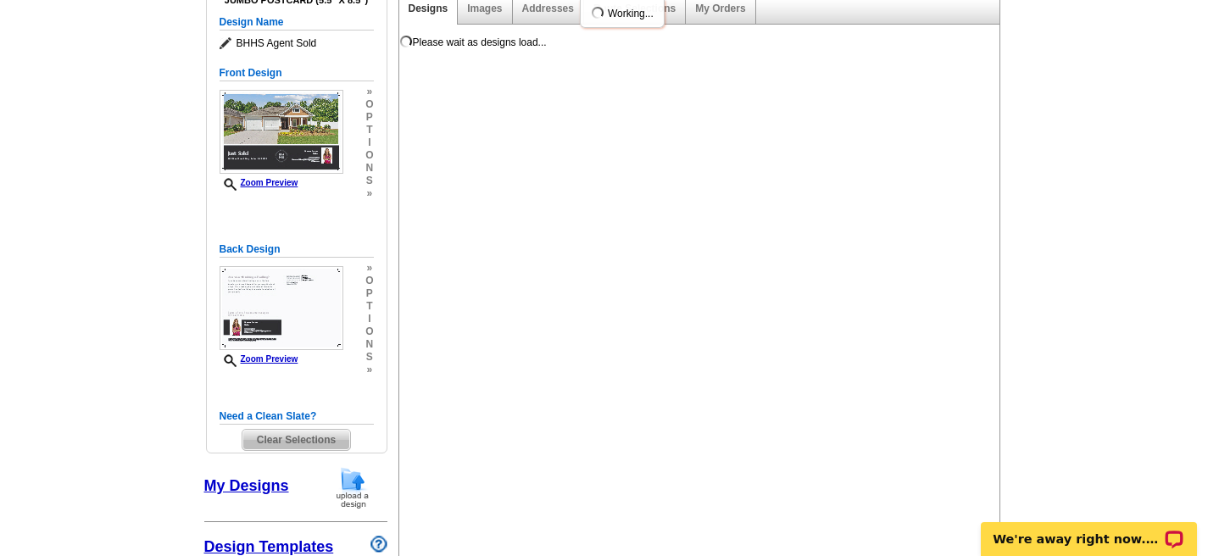
scroll to position [0, 0]
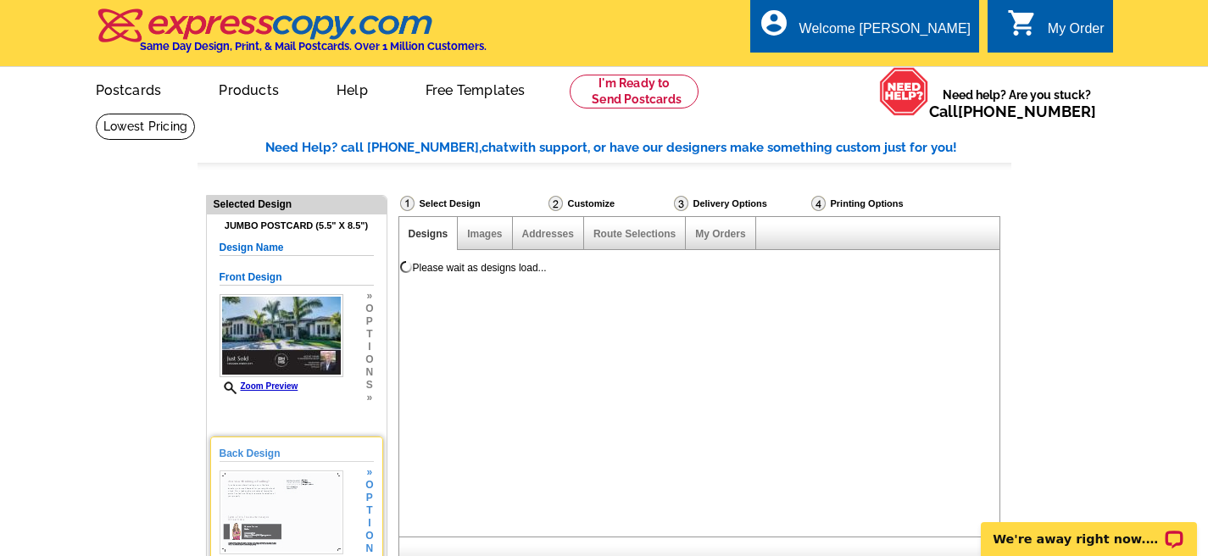
click at [296, 494] on img at bounding box center [282, 513] width 124 height 84
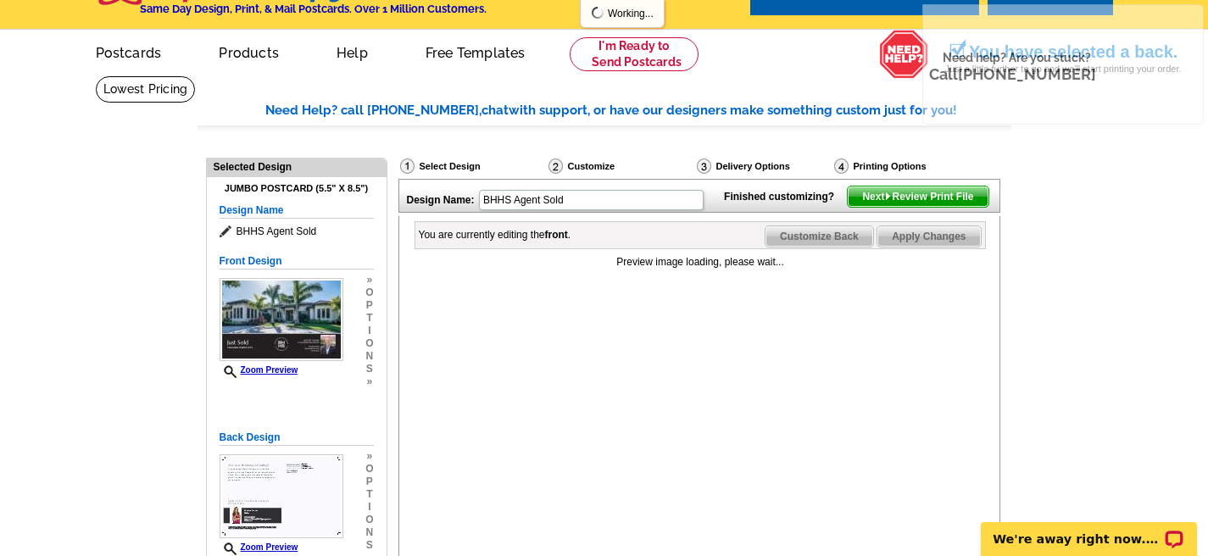
scroll to position [79, 0]
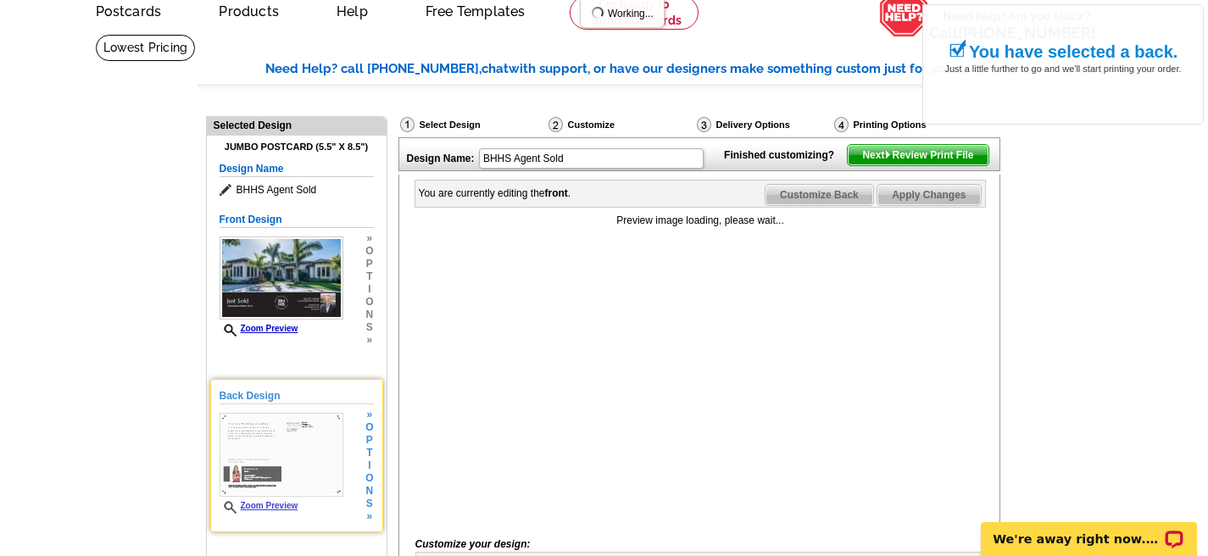
click at [274, 503] on link "Zoom Preview" at bounding box center [259, 505] width 79 height 9
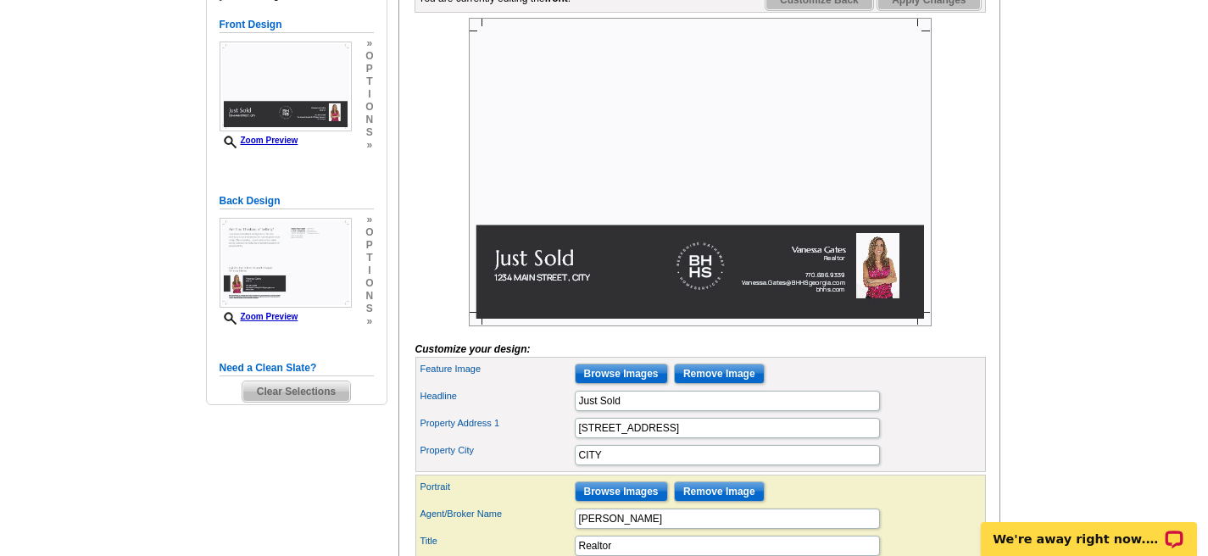
scroll to position [271, 0]
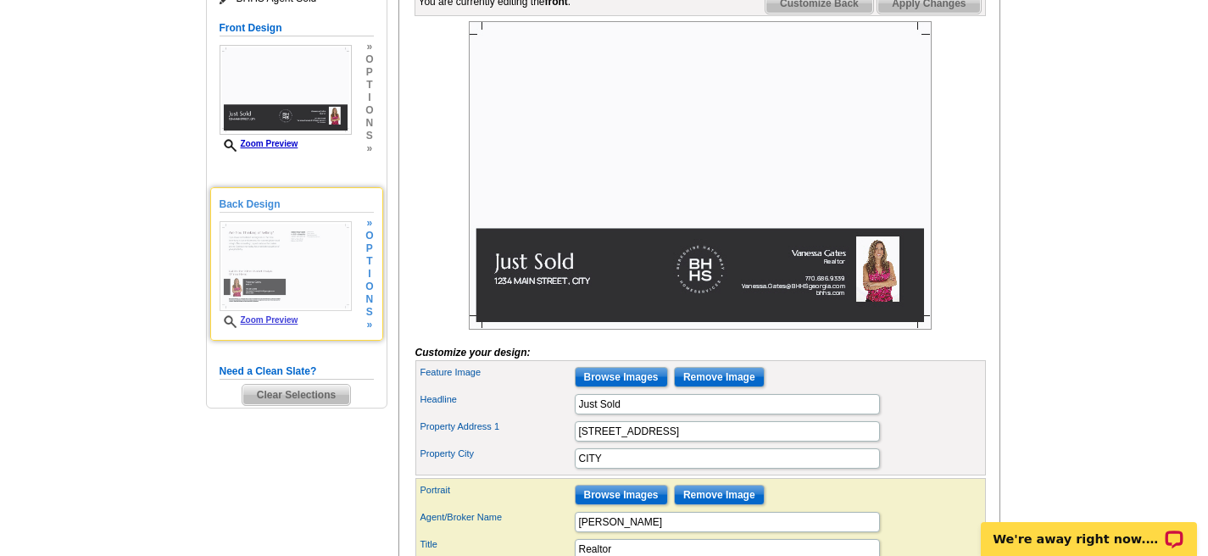
click at [271, 251] on img at bounding box center [286, 266] width 132 height 90
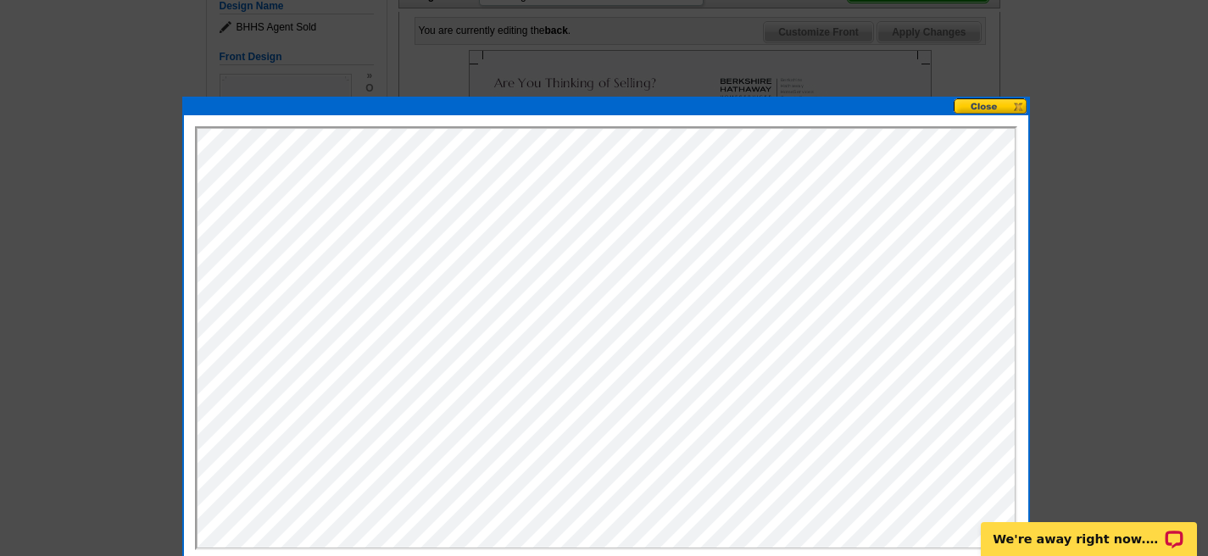
scroll to position [186, 0]
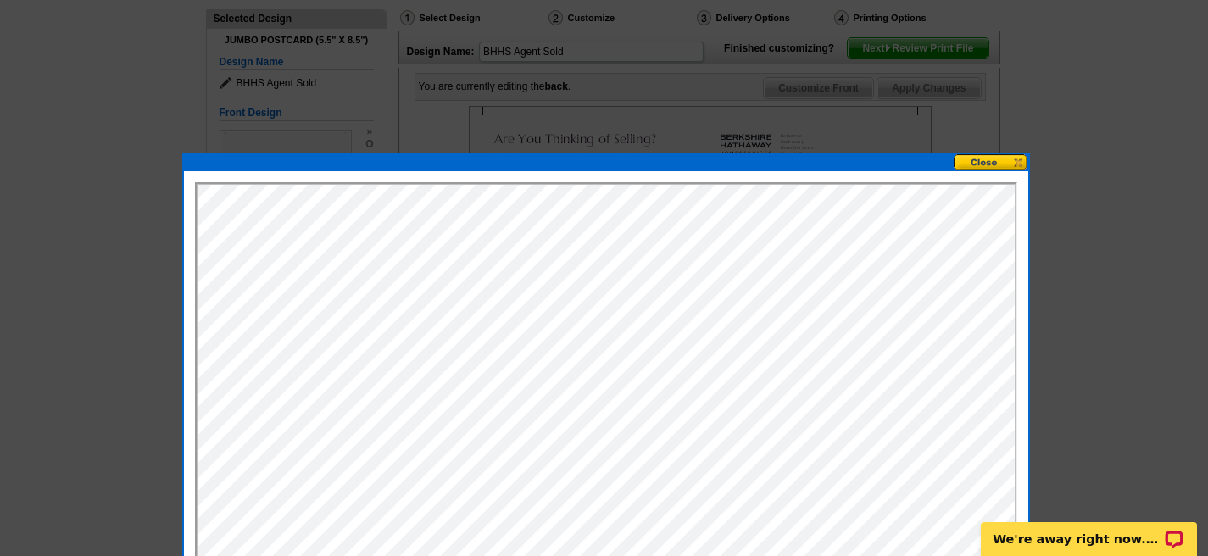
click at [999, 159] on button at bounding box center [991, 162] width 75 height 16
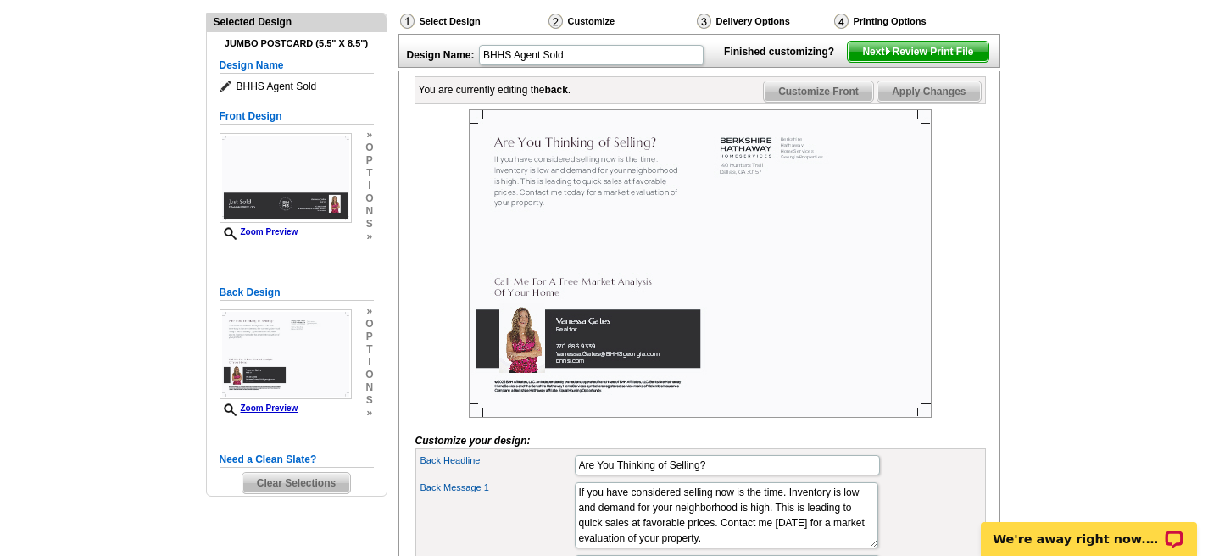
scroll to position [0, 0]
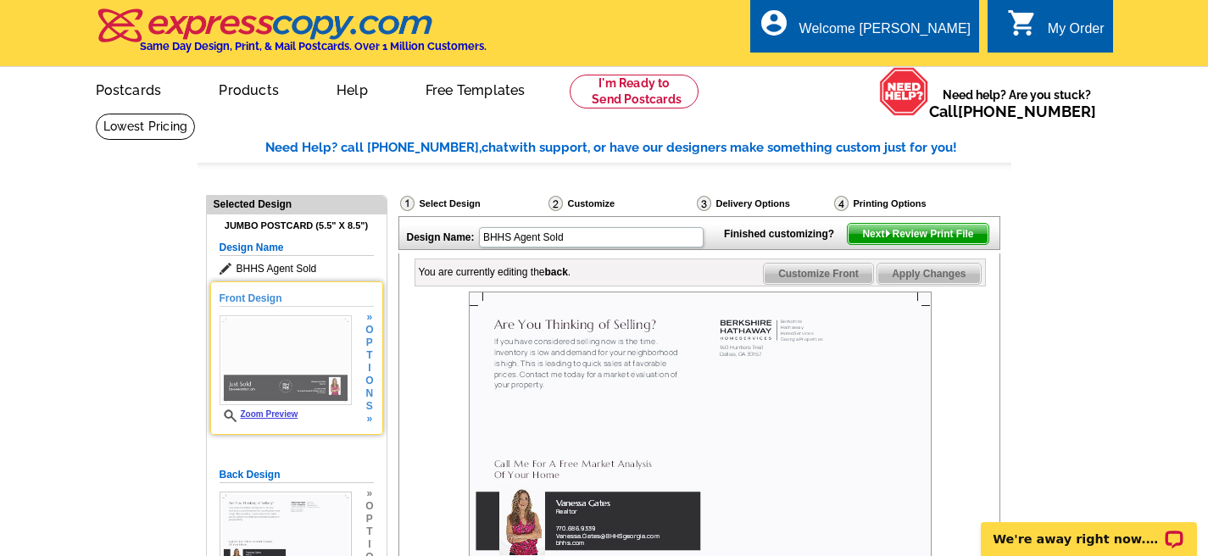
click at [277, 414] on link "Zoom Preview" at bounding box center [259, 414] width 79 height 9
click at [265, 413] on link "Zoom Preview" at bounding box center [259, 414] width 79 height 9
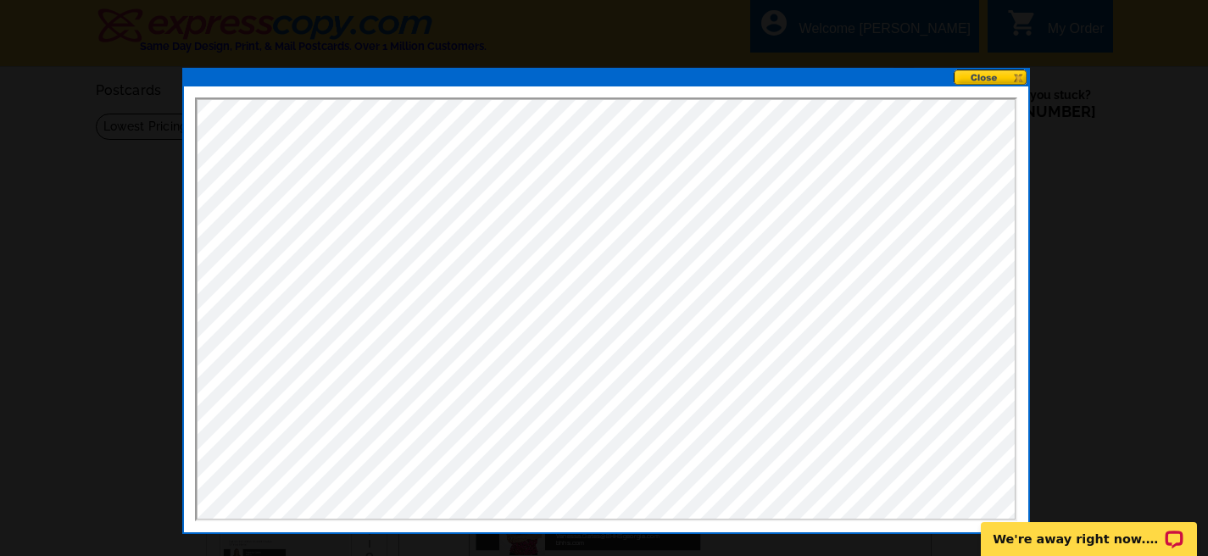
click at [1002, 75] on button at bounding box center [991, 78] width 75 height 16
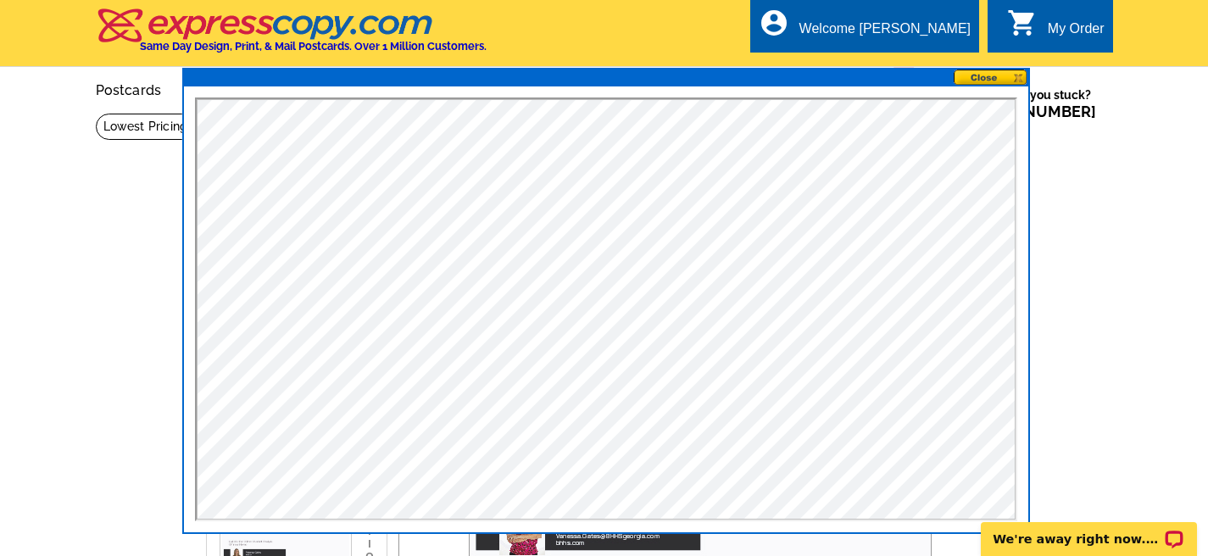
click at [993, 75] on button at bounding box center [991, 78] width 75 height 16
click at [974, 75] on button at bounding box center [991, 78] width 75 height 16
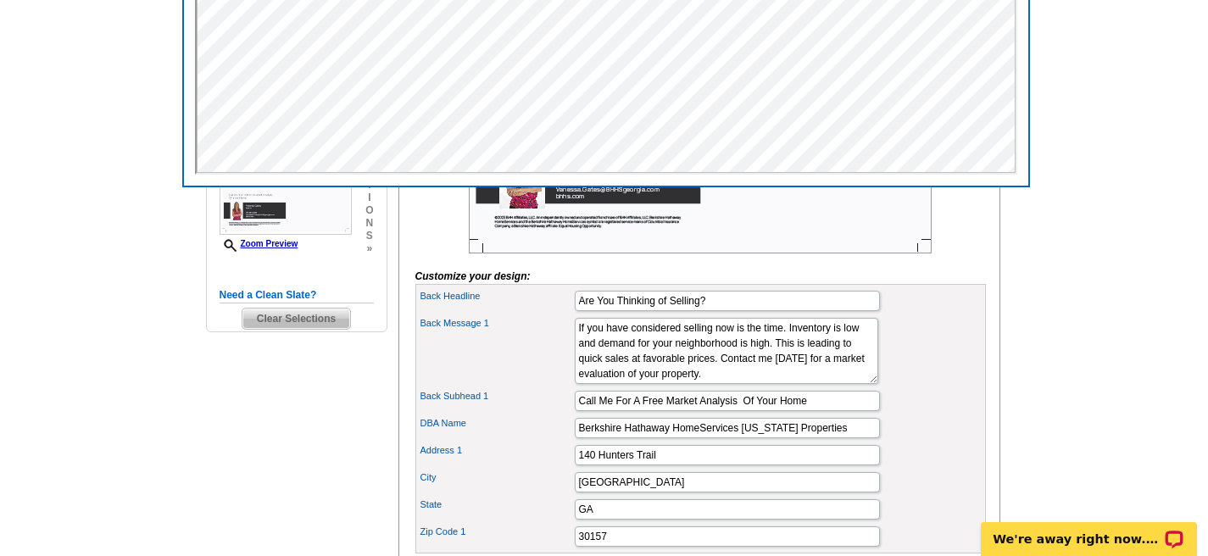
scroll to position [350, 0]
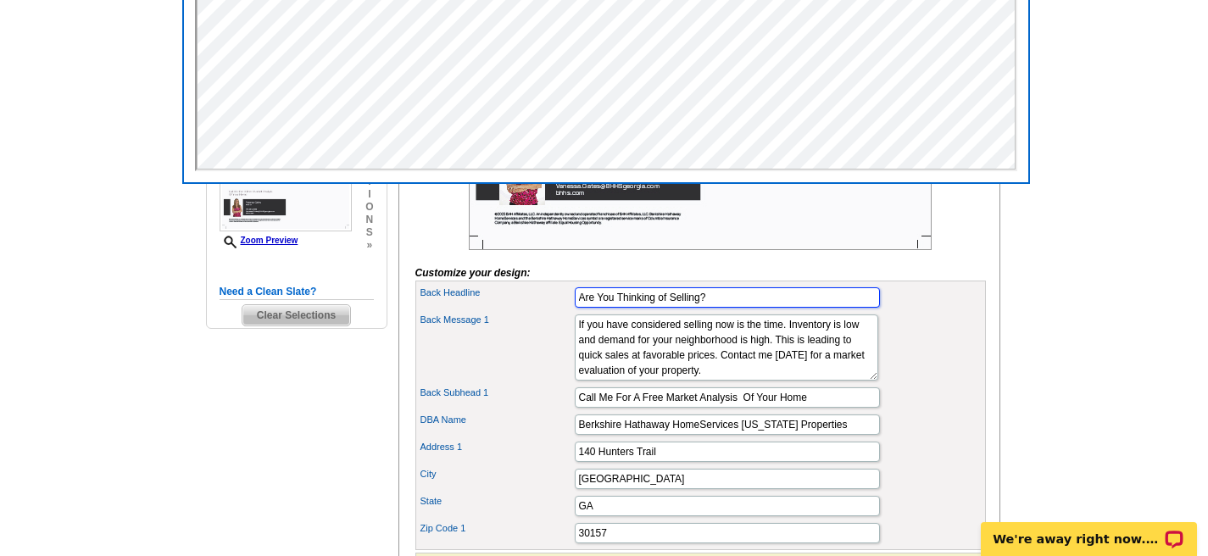
click at [710, 308] on input "Are You Thinking of Selling?" at bounding box center [727, 297] width 305 height 20
drag, startPoint x: 673, startPoint y: 320, endPoint x: 548, endPoint y: 327, distance: 125.7
click at [548, 311] on div "Back Headline Are You Thinking of Selling?" at bounding box center [701, 297] width 564 height 27
type input "Another Home Sold in Your Neighborhood"
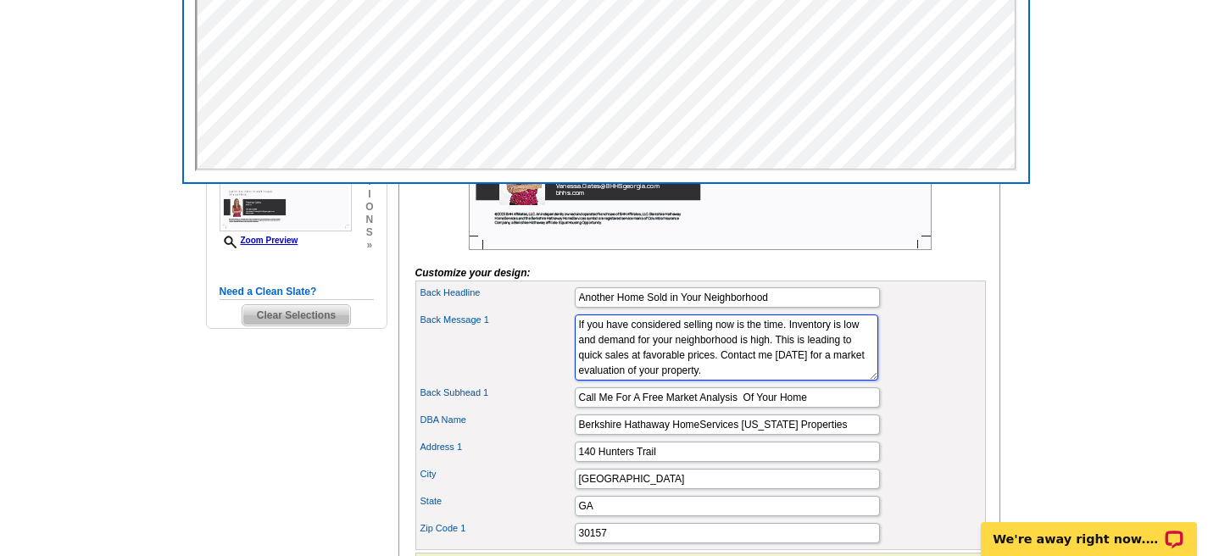
click at [617, 376] on textarea "If you have considered selling now is the time. Inventory is low and demand for…" at bounding box center [727, 348] width 304 height 66
drag, startPoint x: 579, startPoint y: 350, endPoint x: 784, endPoint y: 410, distance: 212.8
click at [784, 384] on div "Back Message 1 If you have considered selling now is the time. Inventory is low…" at bounding box center [701, 347] width 564 height 73
click at [585, 353] on textarea "If you have considered selling now is the time. Inventory is low and demand for…" at bounding box center [727, 348] width 304 height 66
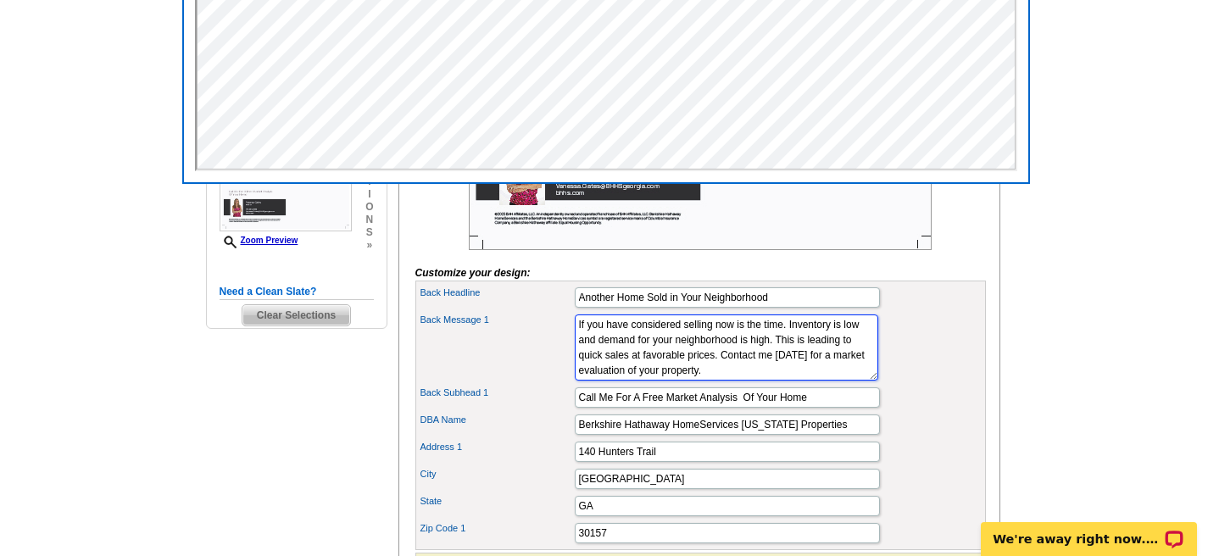
paste textarea "’m thrilled to have helped another family successfully sell their home right he…"
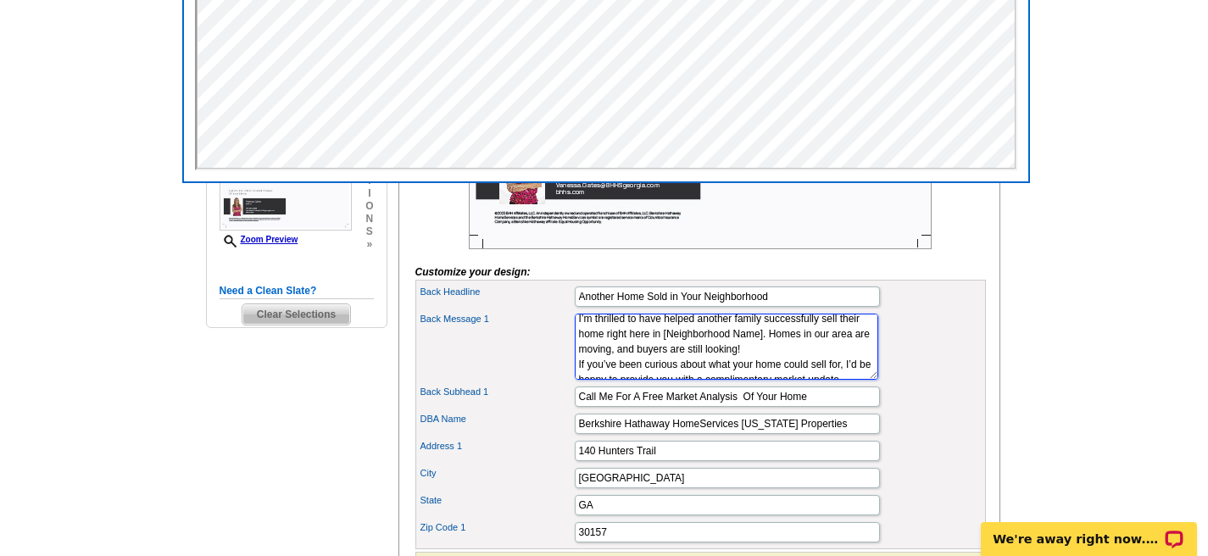
scroll to position [8, 0]
drag, startPoint x: 678, startPoint y: 372, endPoint x: 575, endPoint y: 376, distance: 102.7
click at [575, 376] on textarea "If you have considered selling now is the time. Inventory is low and demand for…" at bounding box center [727, 347] width 304 height 66
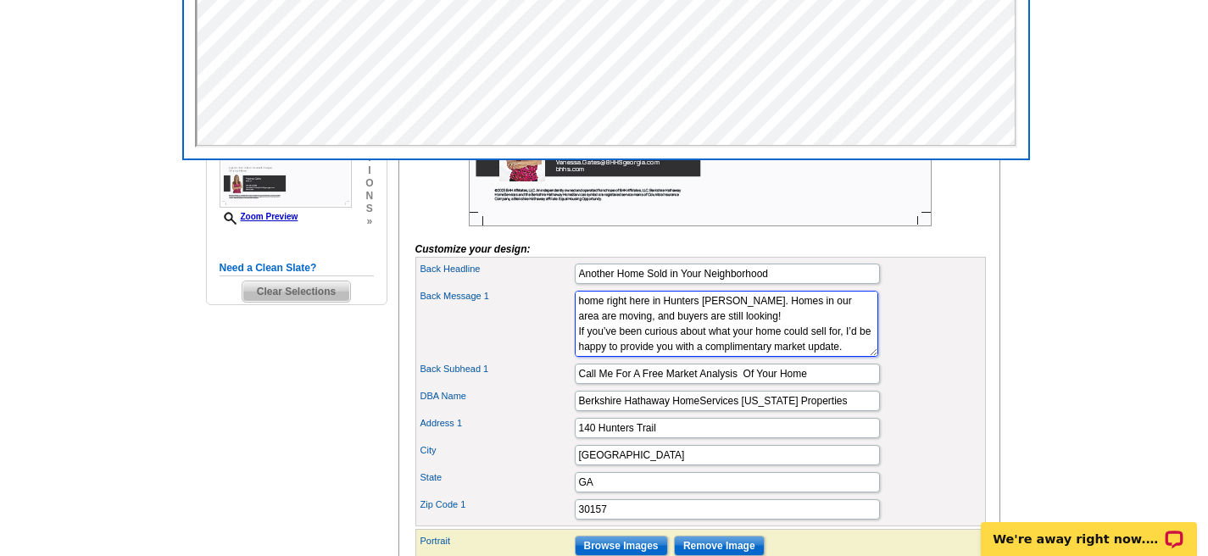
scroll to position [371, 0]
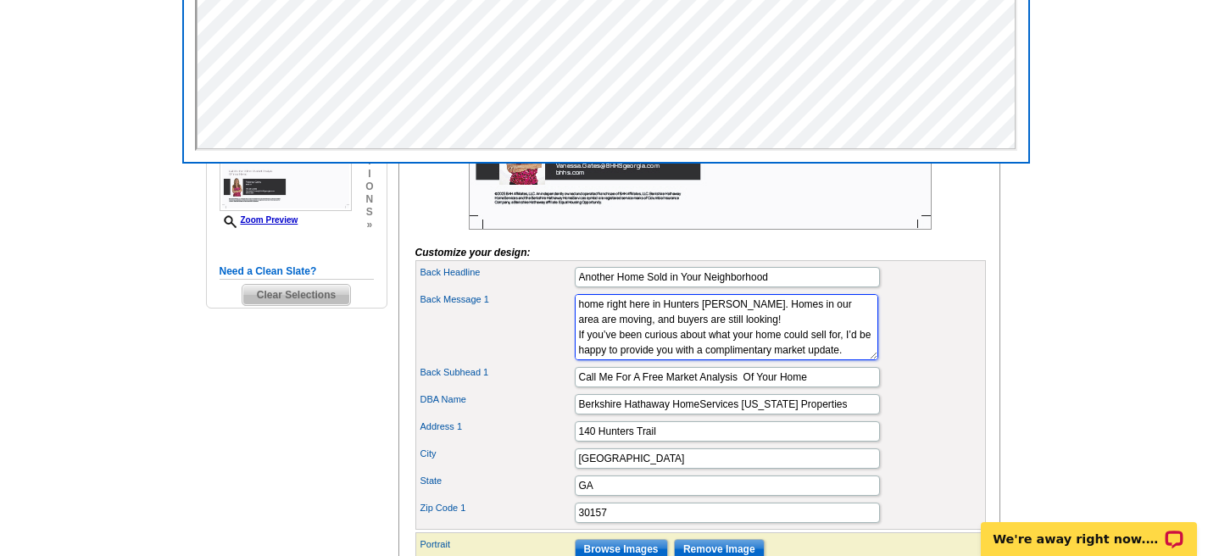
type textarea "I’m thrilled to have helped another family successfully sell their home right h…"
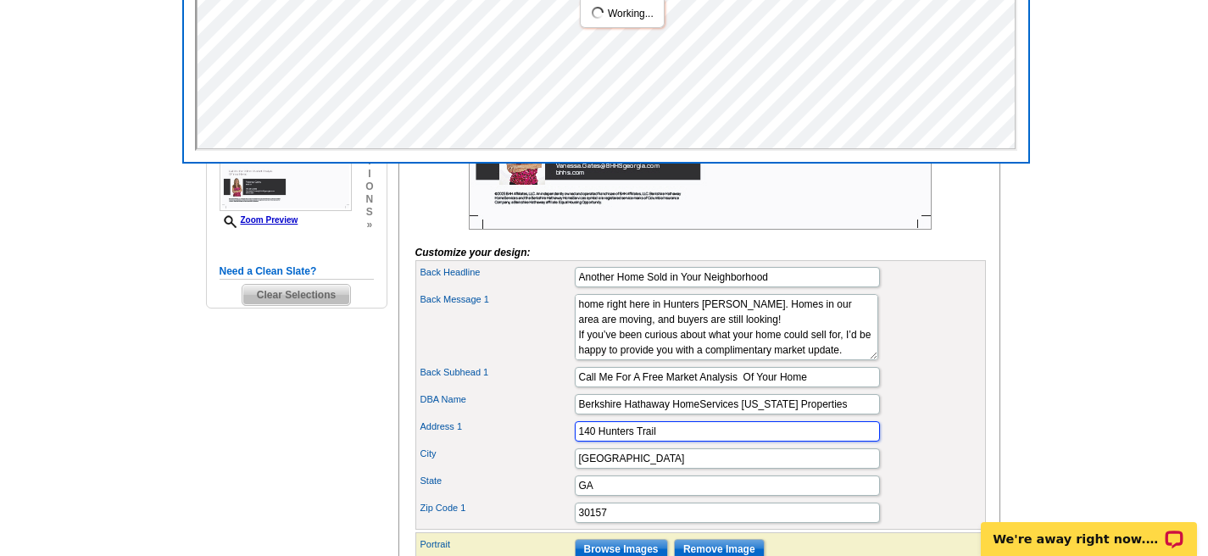
drag, startPoint x: 667, startPoint y: 456, endPoint x: 561, endPoint y: 457, distance: 106.0
drag, startPoint x: 592, startPoint y: 485, endPoint x: 574, endPoint y: 483, distance: 17.9
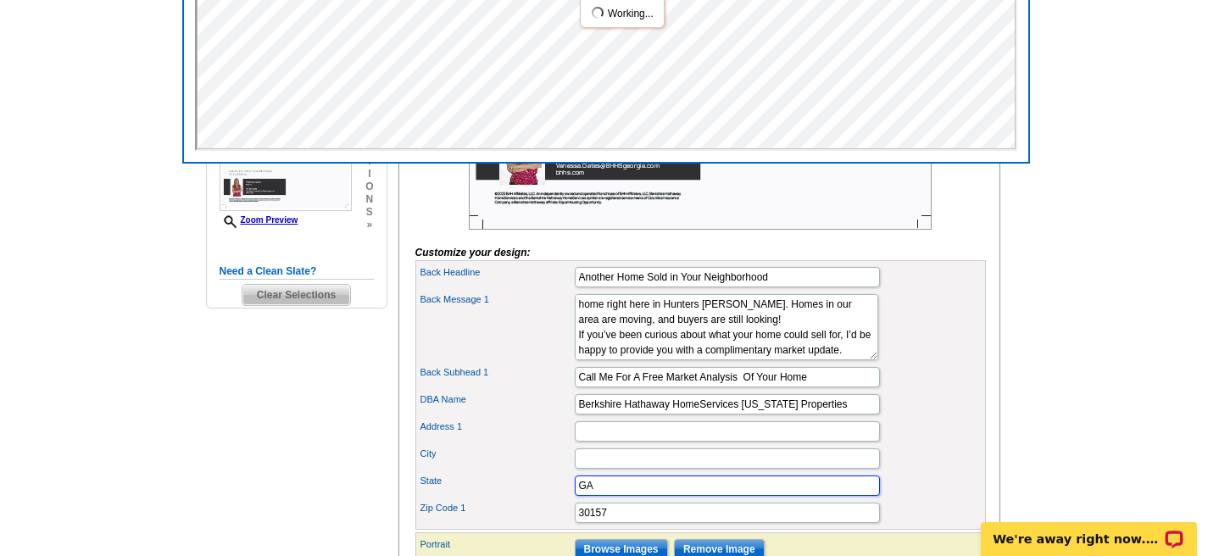
drag, startPoint x: 598, startPoint y: 510, endPoint x: 576, endPoint y: 506, distance: 22.3
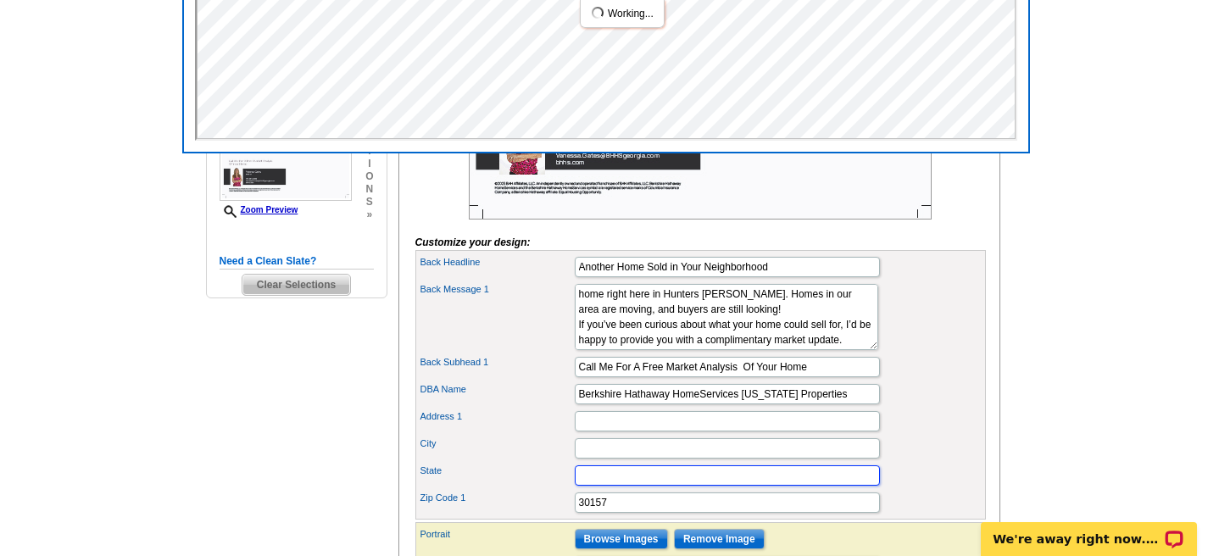
scroll to position [384, 0]
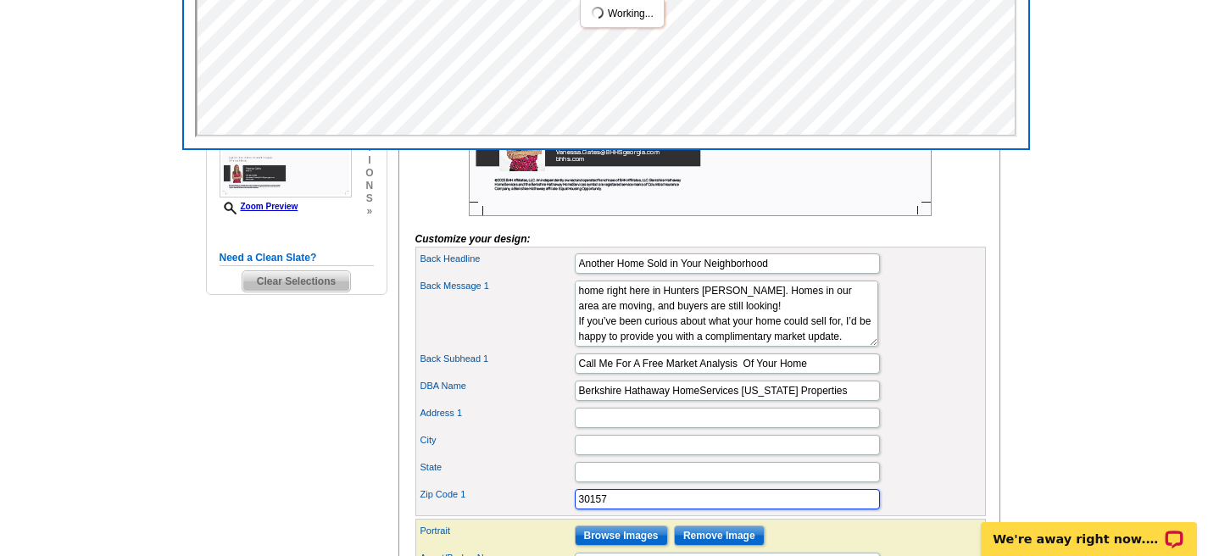
drag, startPoint x: 608, startPoint y: 522, endPoint x: 575, endPoint y: 523, distance: 33.1
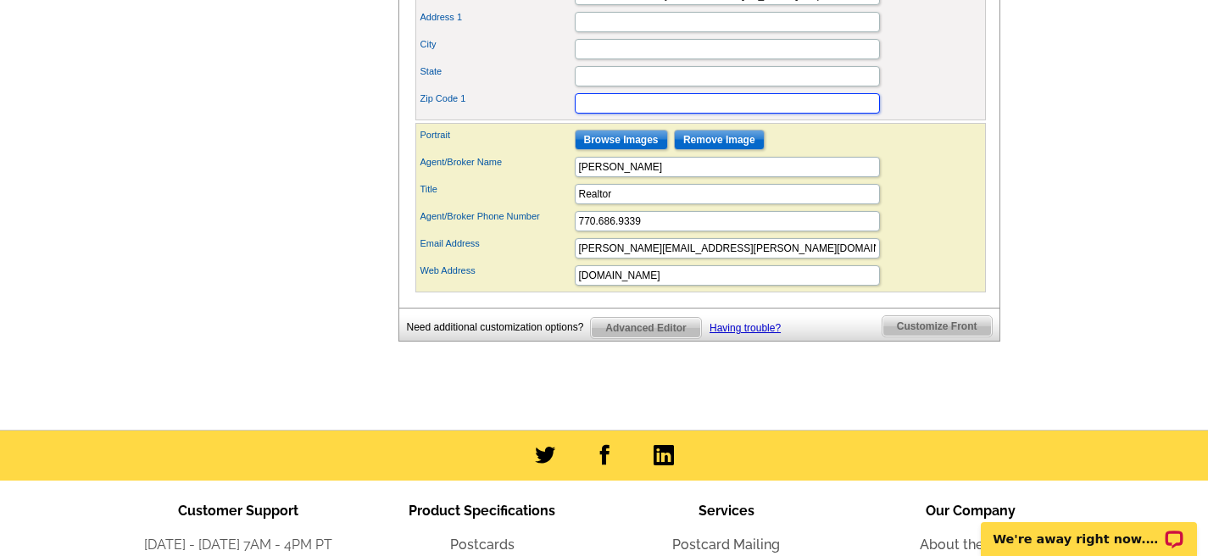
scroll to position [762, 0]
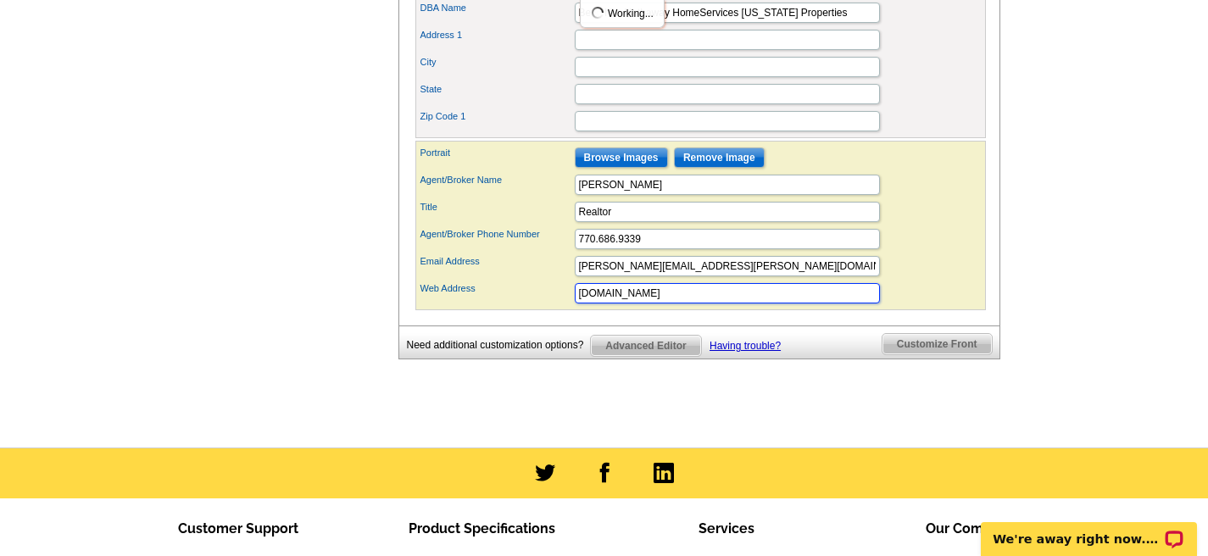
drag, startPoint x: 615, startPoint y: 317, endPoint x: 570, endPoint y: 317, distance: 44.9
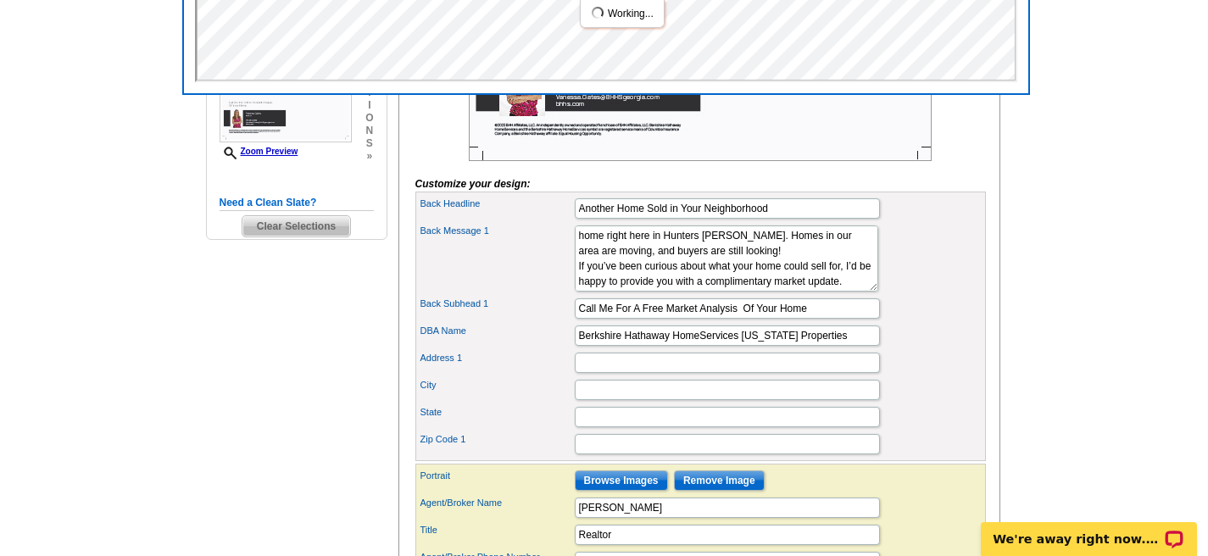
scroll to position [935, 0]
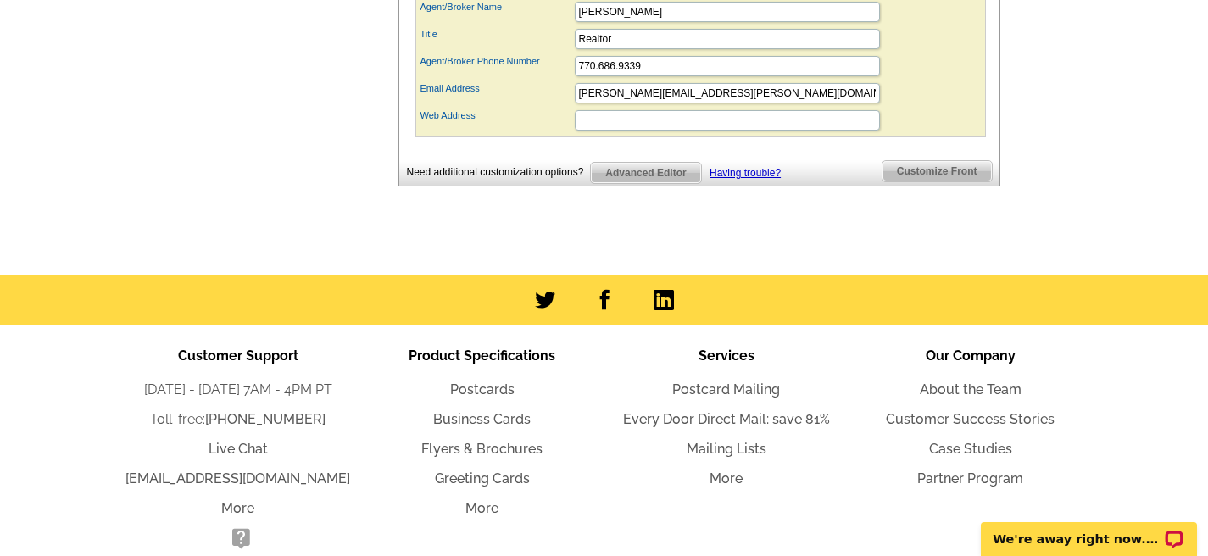
click at [945, 107] on div "Email Address [EMAIL_ADDRESS][DOMAIN_NAME]" at bounding box center [701, 93] width 564 height 27
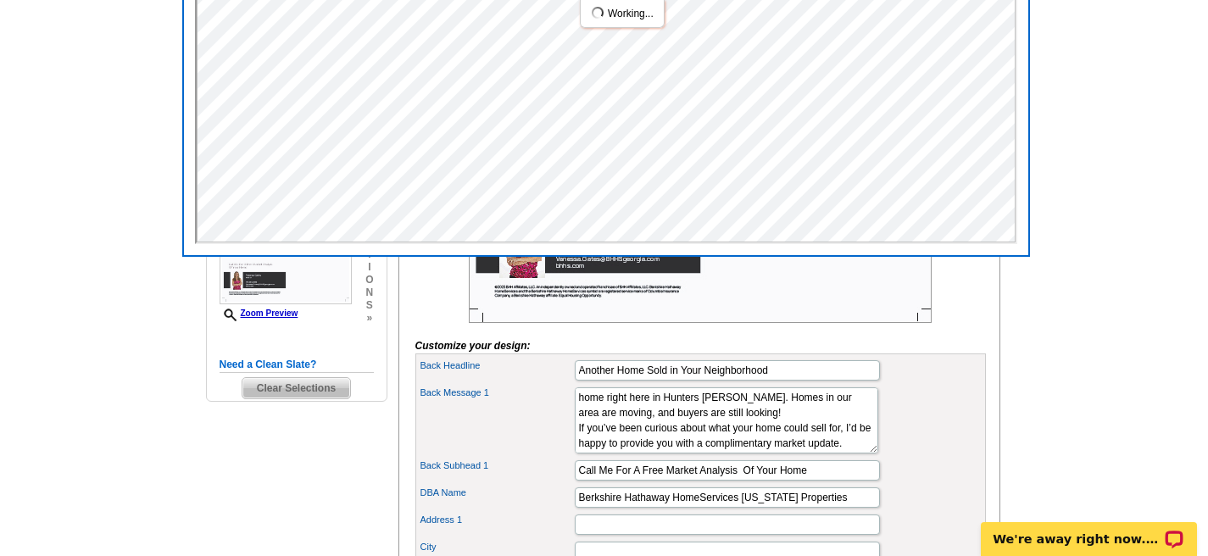
scroll to position [248, 0]
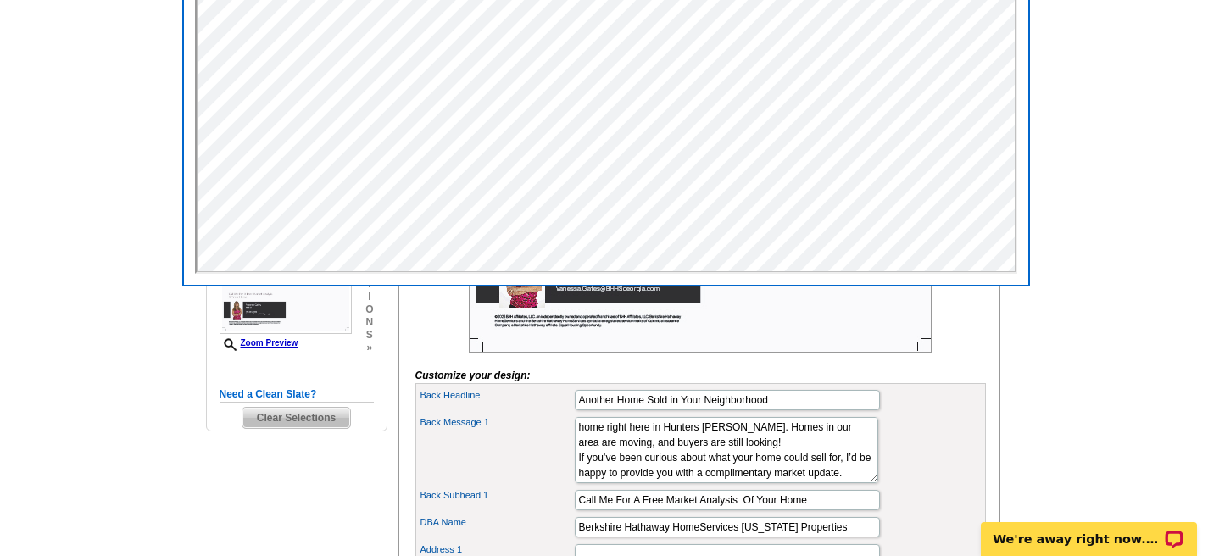
click at [1111, 209] on main "Need Help? call [PHONE_NUMBER], chat with support, or have our designers make s…" at bounding box center [604, 413] width 1208 height 1097
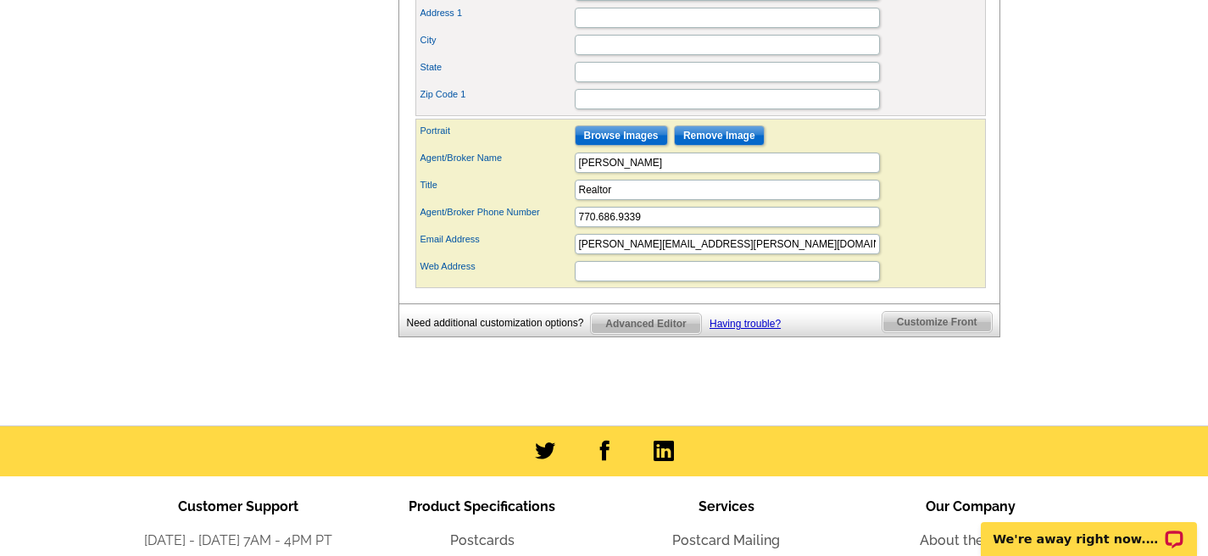
scroll to position [732, 0]
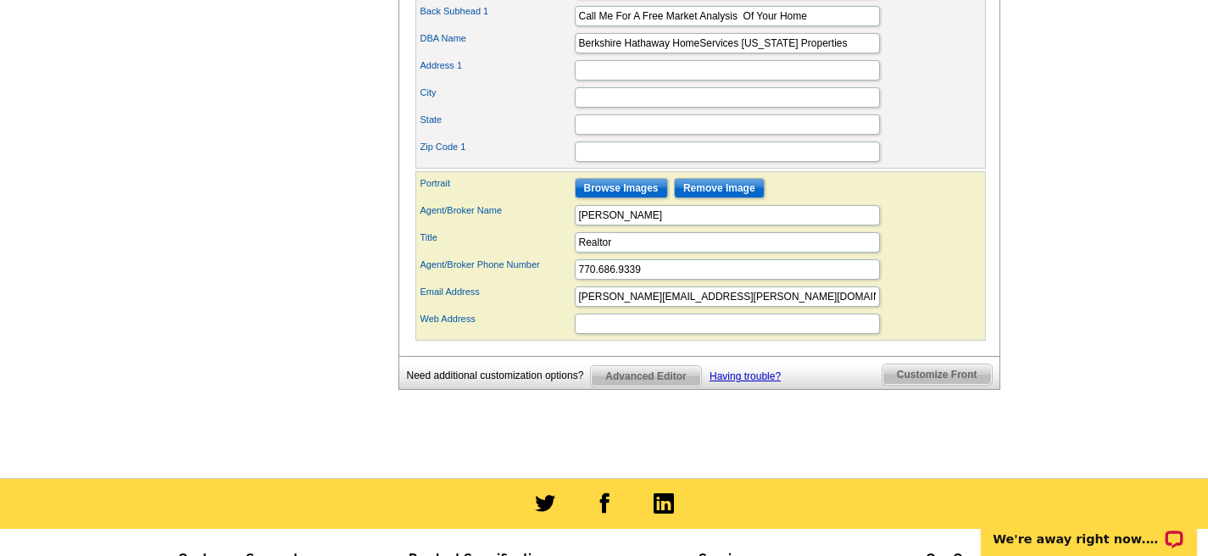
click at [637, 198] on input "Browse Images" at bounding box center [621, 188] width 93 height 20
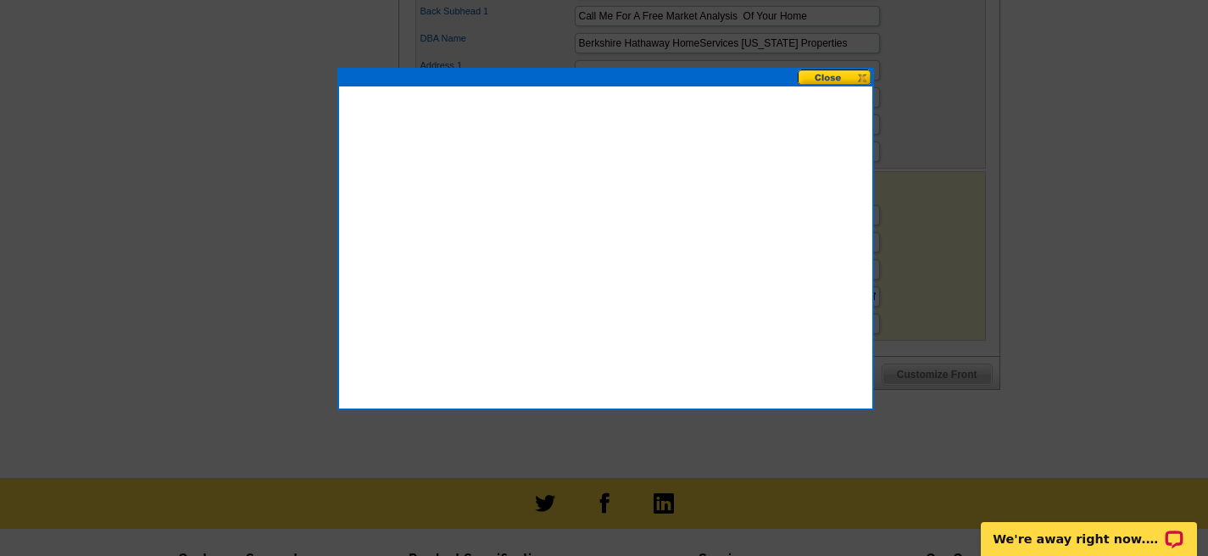
click at [833, 76] on button at bounding box center [835, 78] width 75 height 16
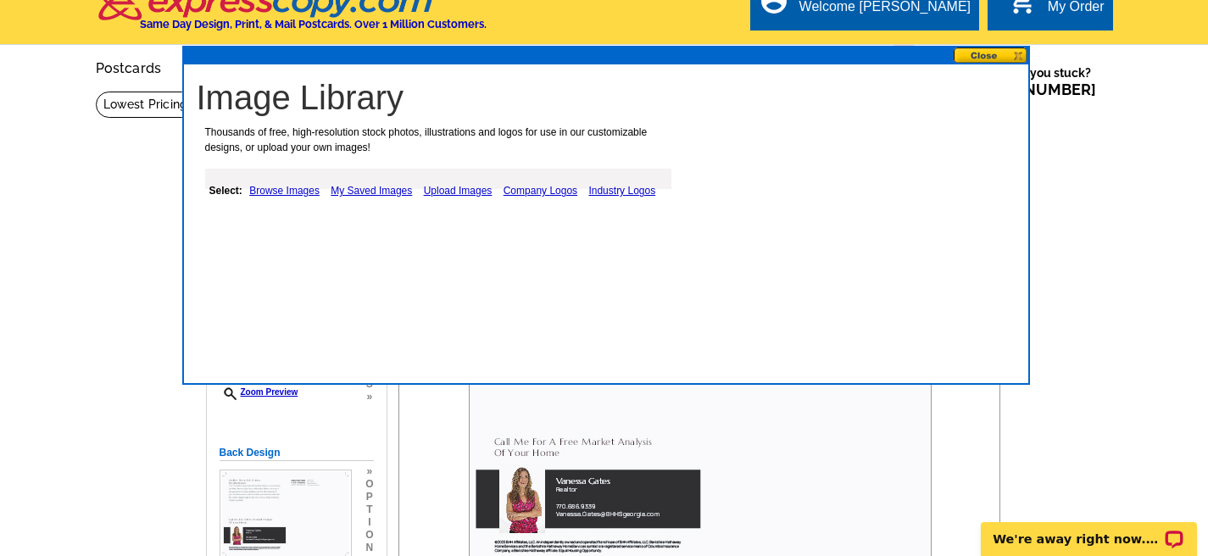
scroll to position [0, 0]
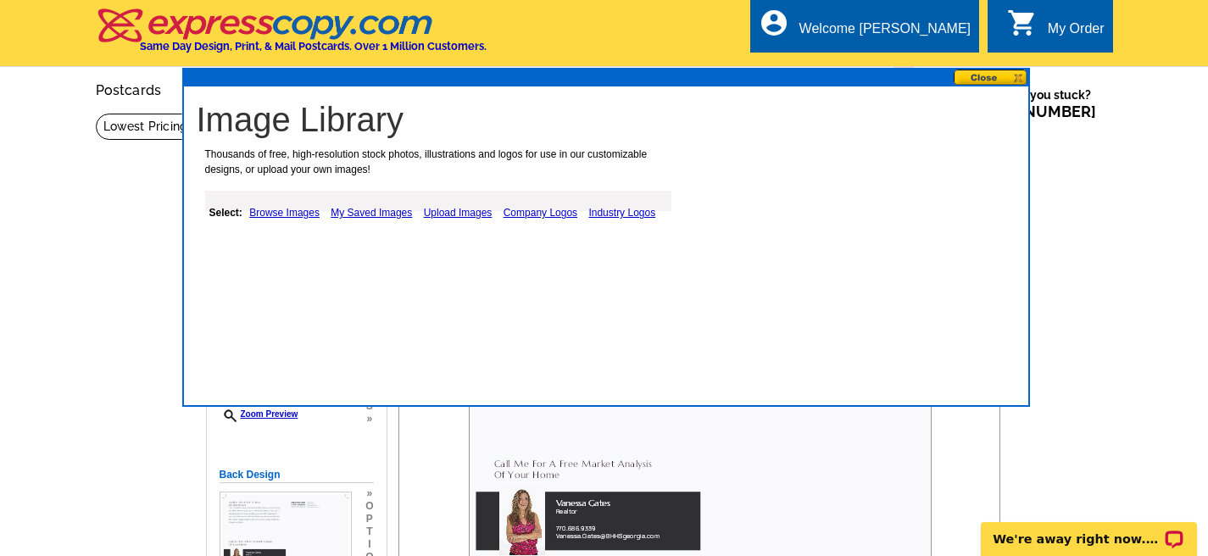
click at [292, 214] on link "Browse Images" at bounding box center [284, 213] width 79 height 20
click at [455, 214] on link "Upload Images" at bounding box center [459, 213] width 77 height 20
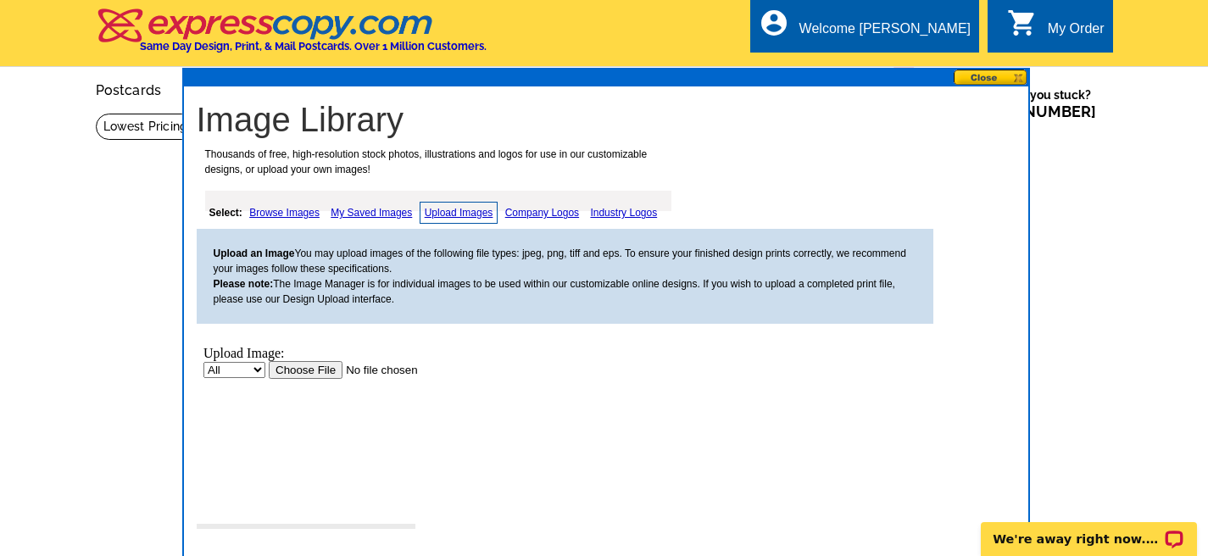
click at [386, 215] on link "My Saved Images" at bounding box center [372, 213] width 90 height 20
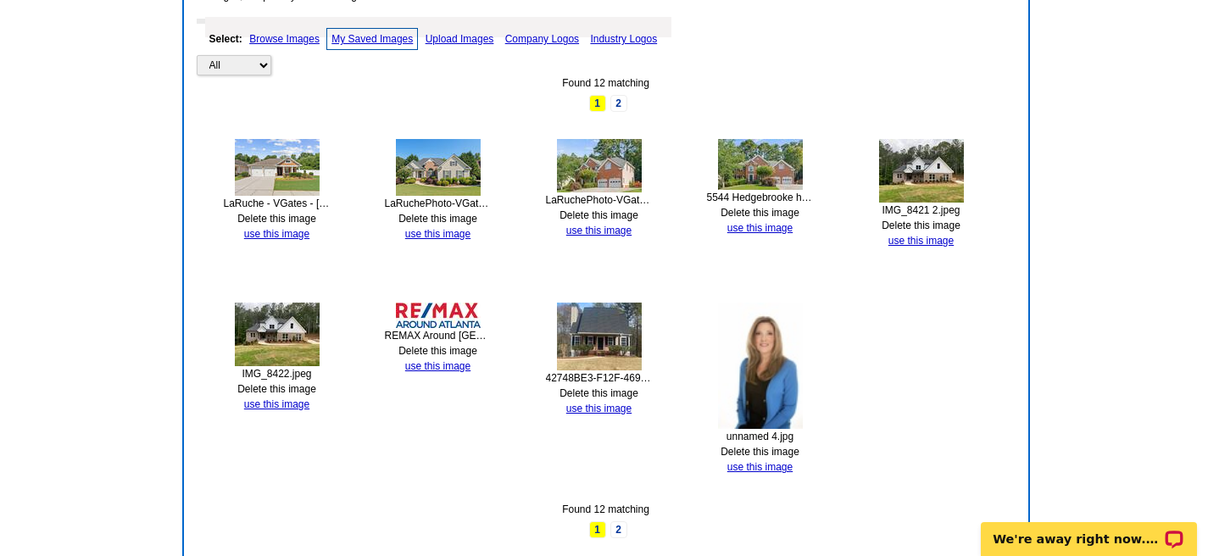
scroll to position [226, 0]
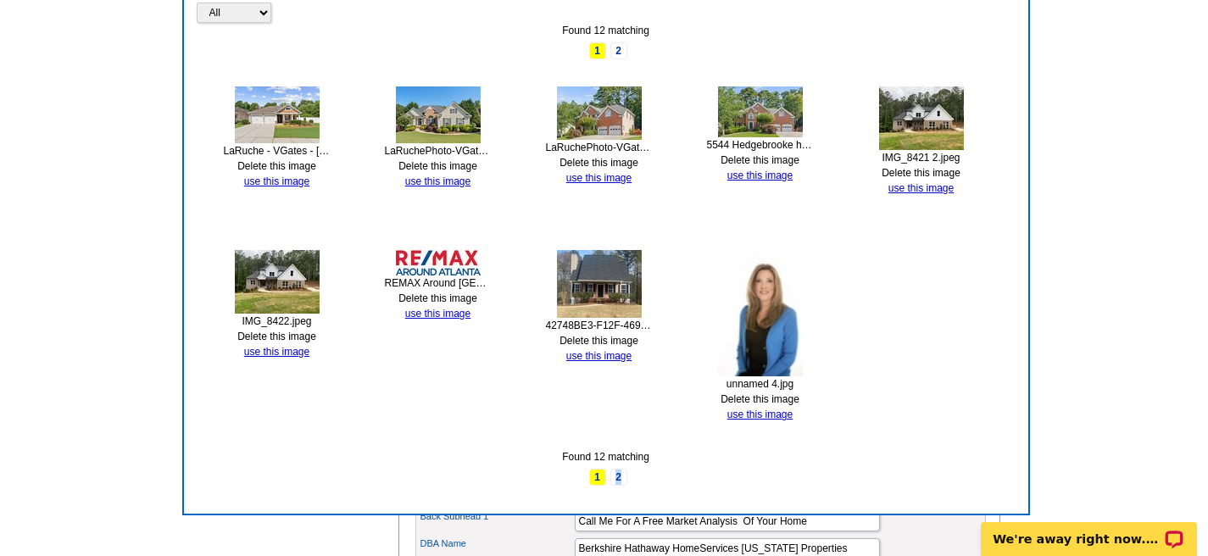
click at [619, 476] on link "2" at bounding box center [619, 477] width 17 height 17
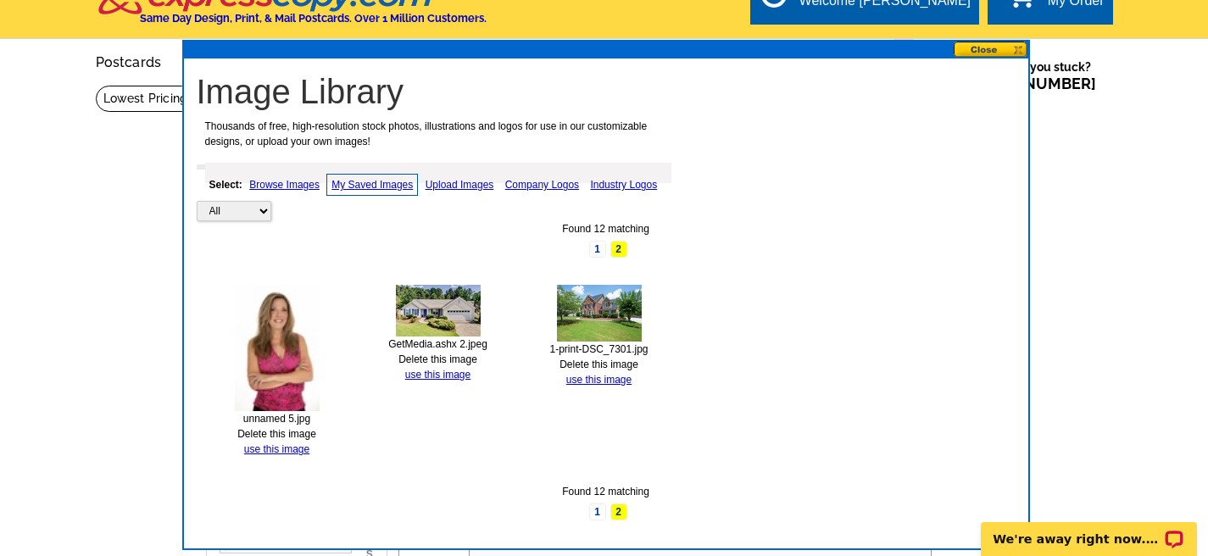
scroll to position [25, 0]
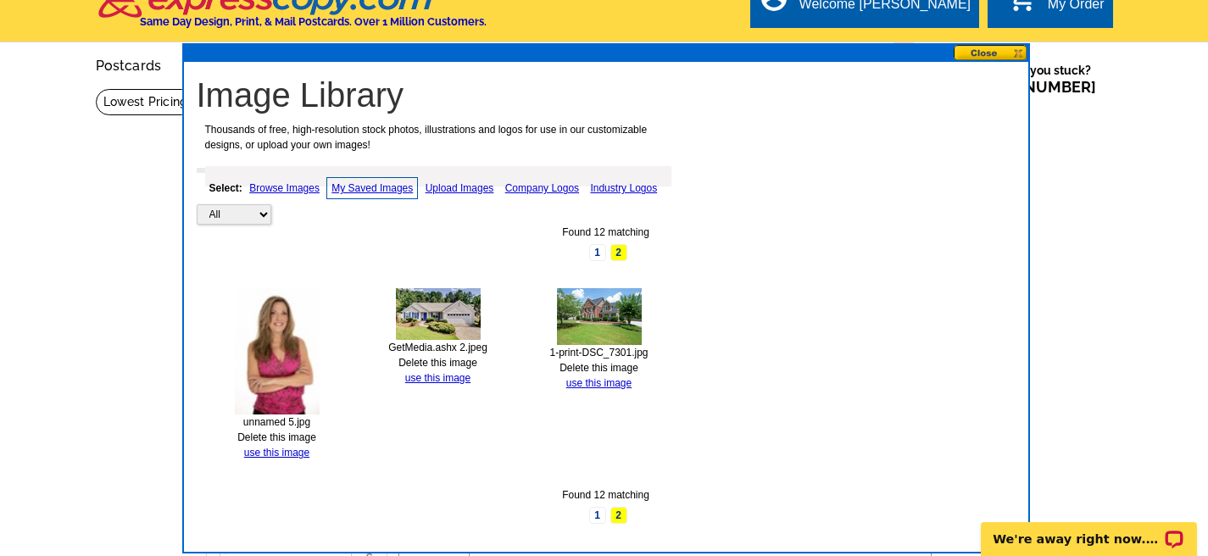
click at [468, 190] on link "Upload Images" at bounding box center [459, 188] width 77 height 20
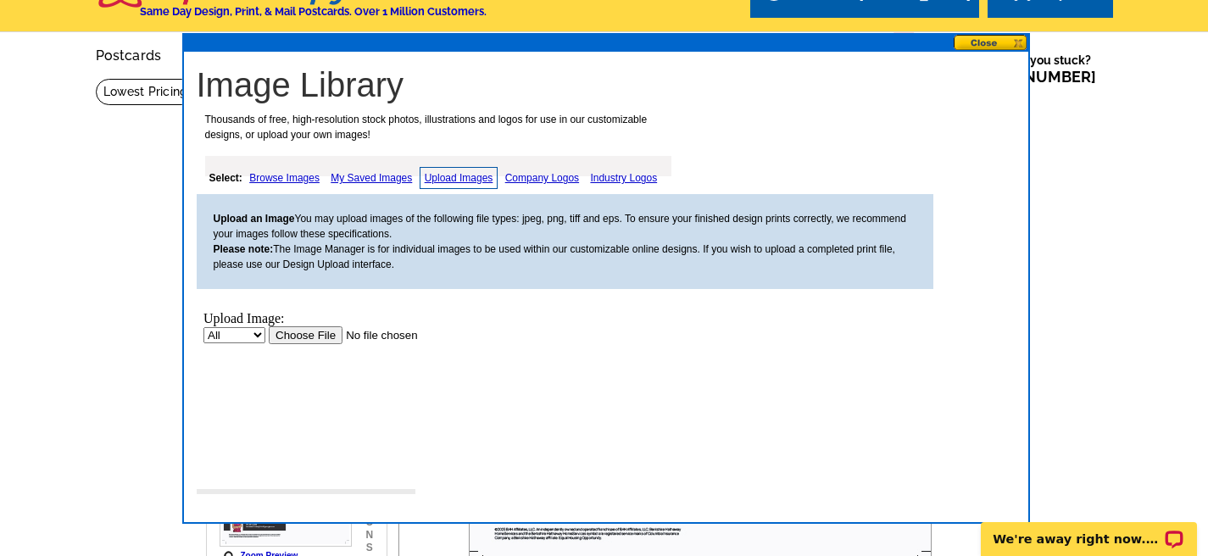
scroll to position [38, 0]
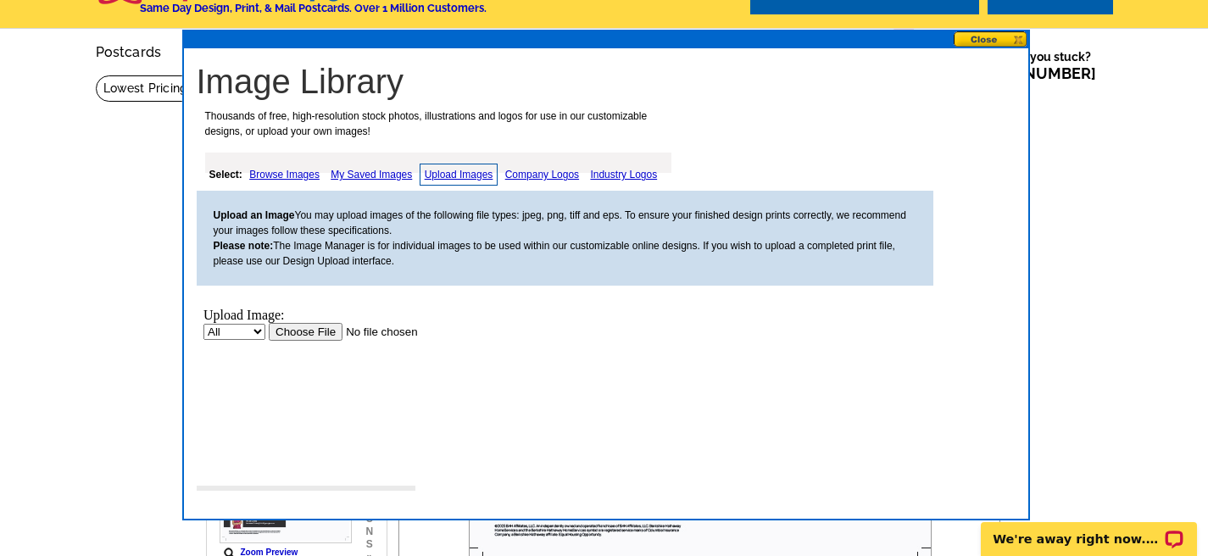
click at [310, 332] on input "file" at bounding box center [375, 332] width 215 height 18
